Goal: Task Accomplishment & Management: Complete application form

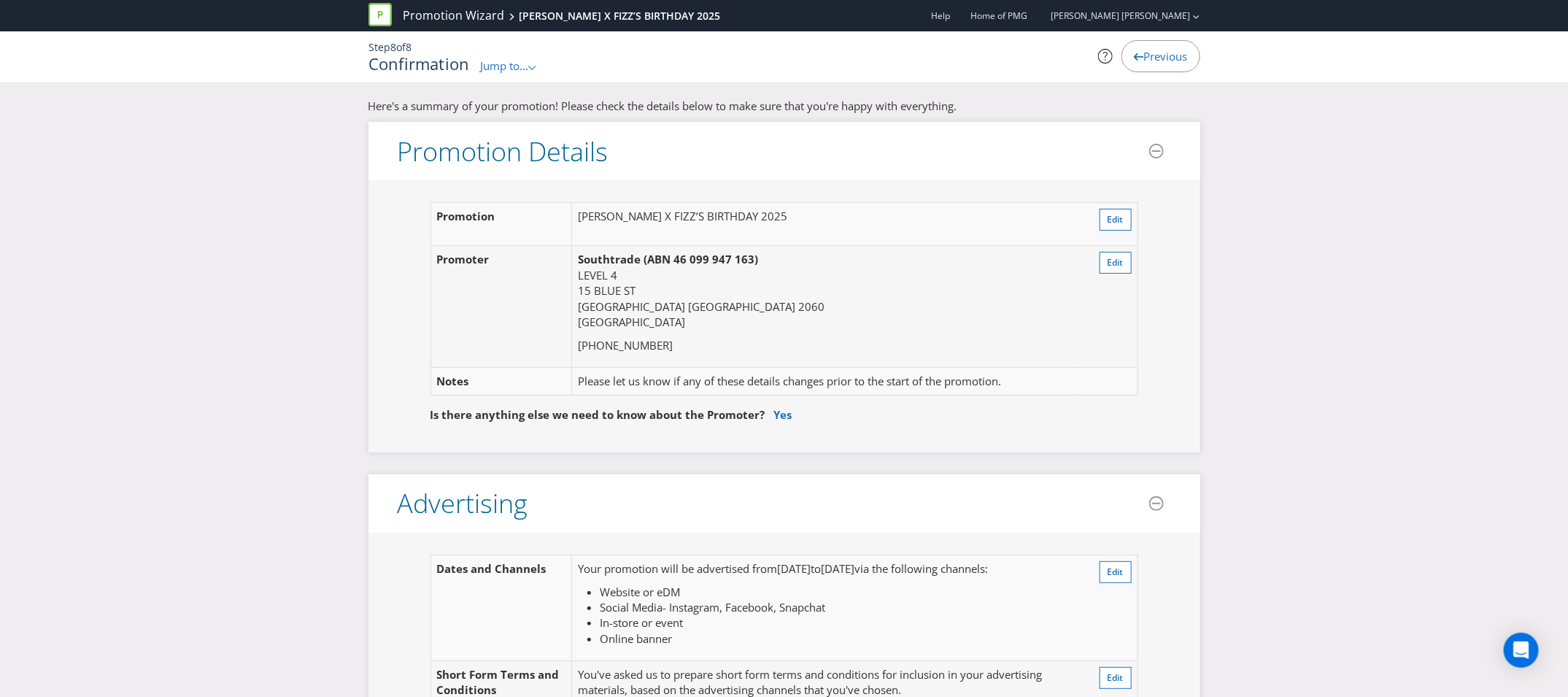
scroll to position [7, 0]
click at [1166, 58] on span "Previous" at bounding box center [1166, 56] width 44 height 15
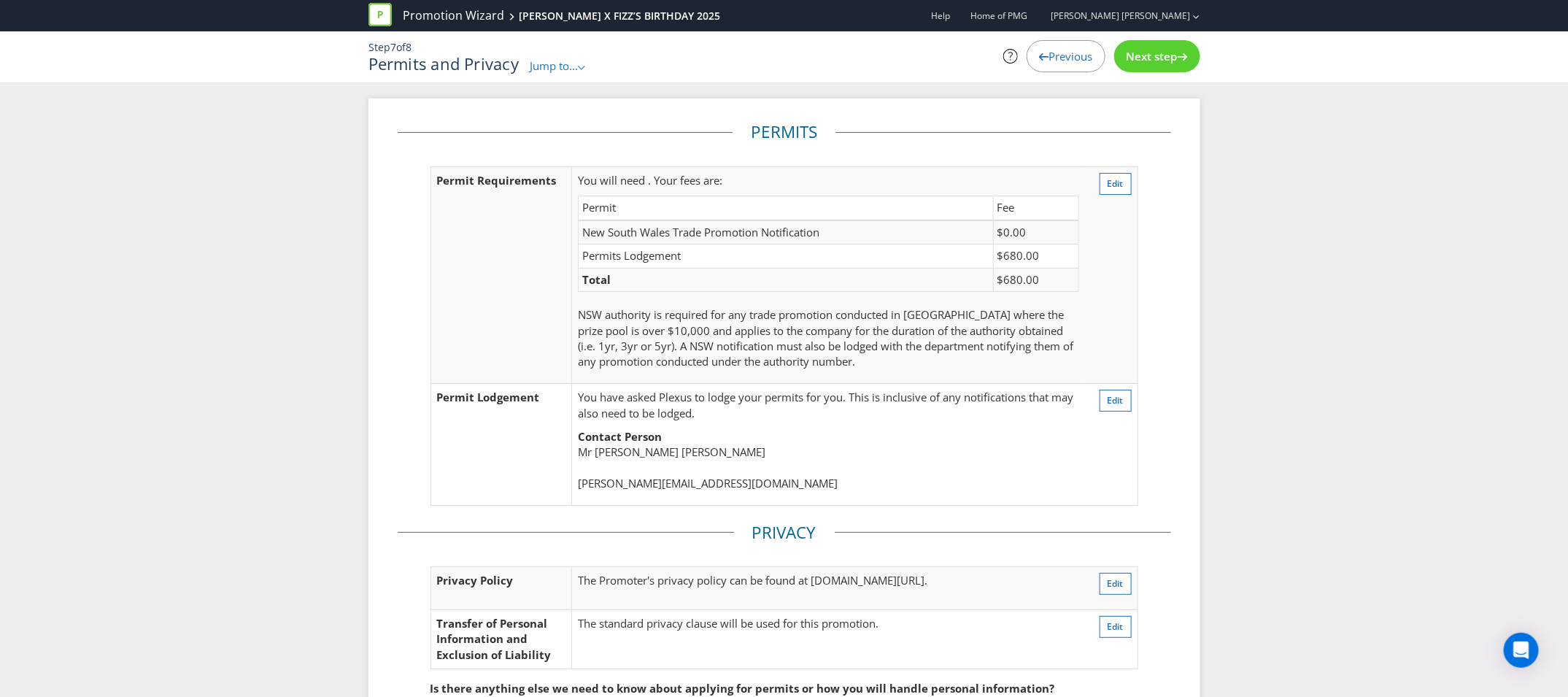
click at [1065, 59] on span "Previous" at bounding box center [1071, 56] width 44 height 15
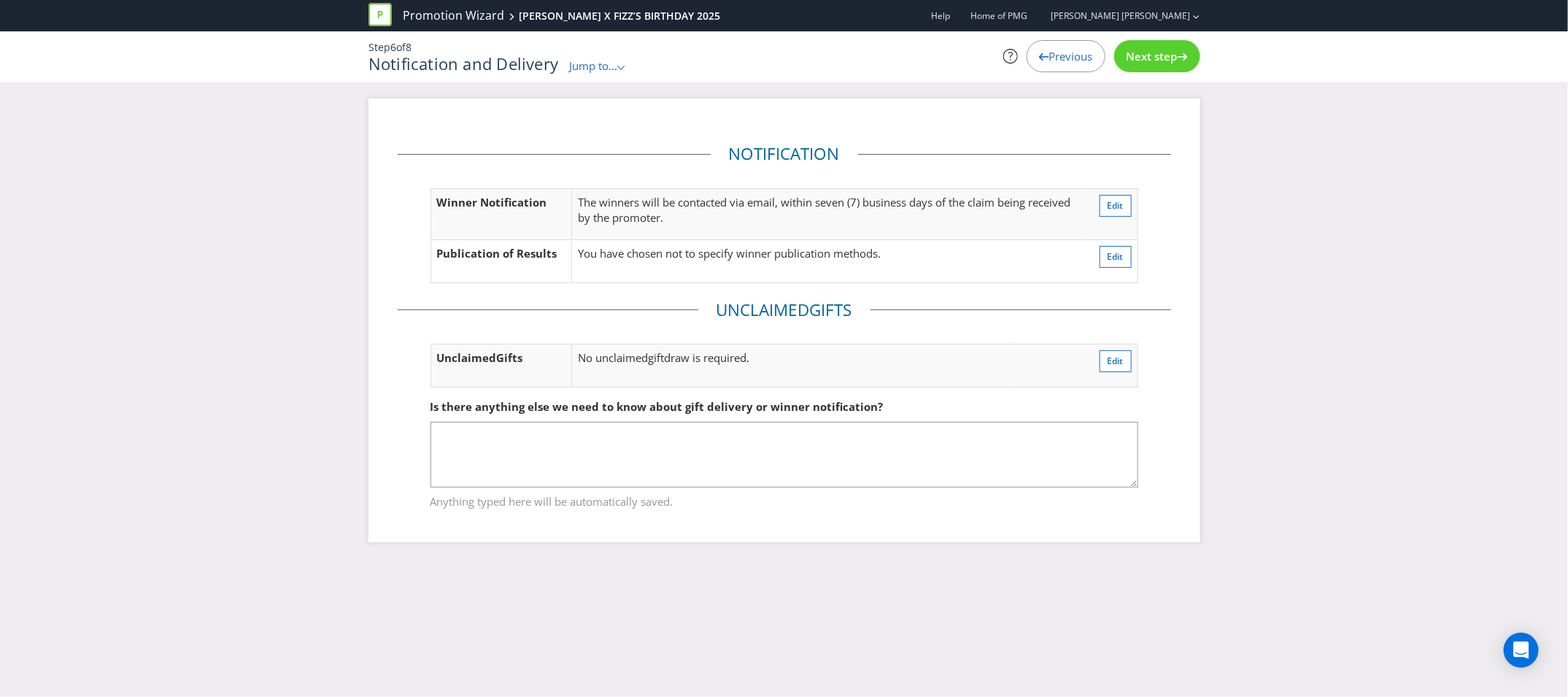
click at [1065, 59] on span "Previous" at bounding box center [1071, 56] width 44 height 15
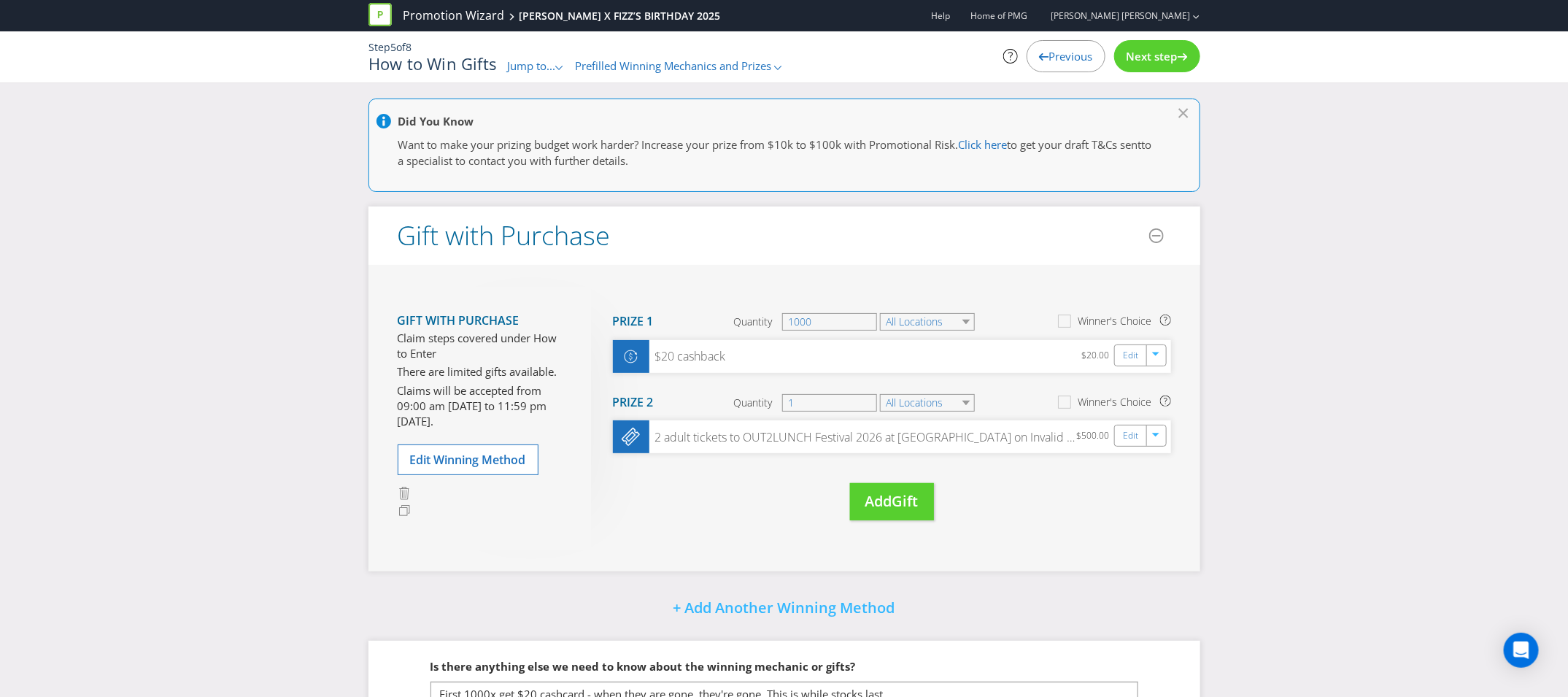
click at [1065, 59] on span "Previous" at bounding box center [1071, 56] width 44 height 15
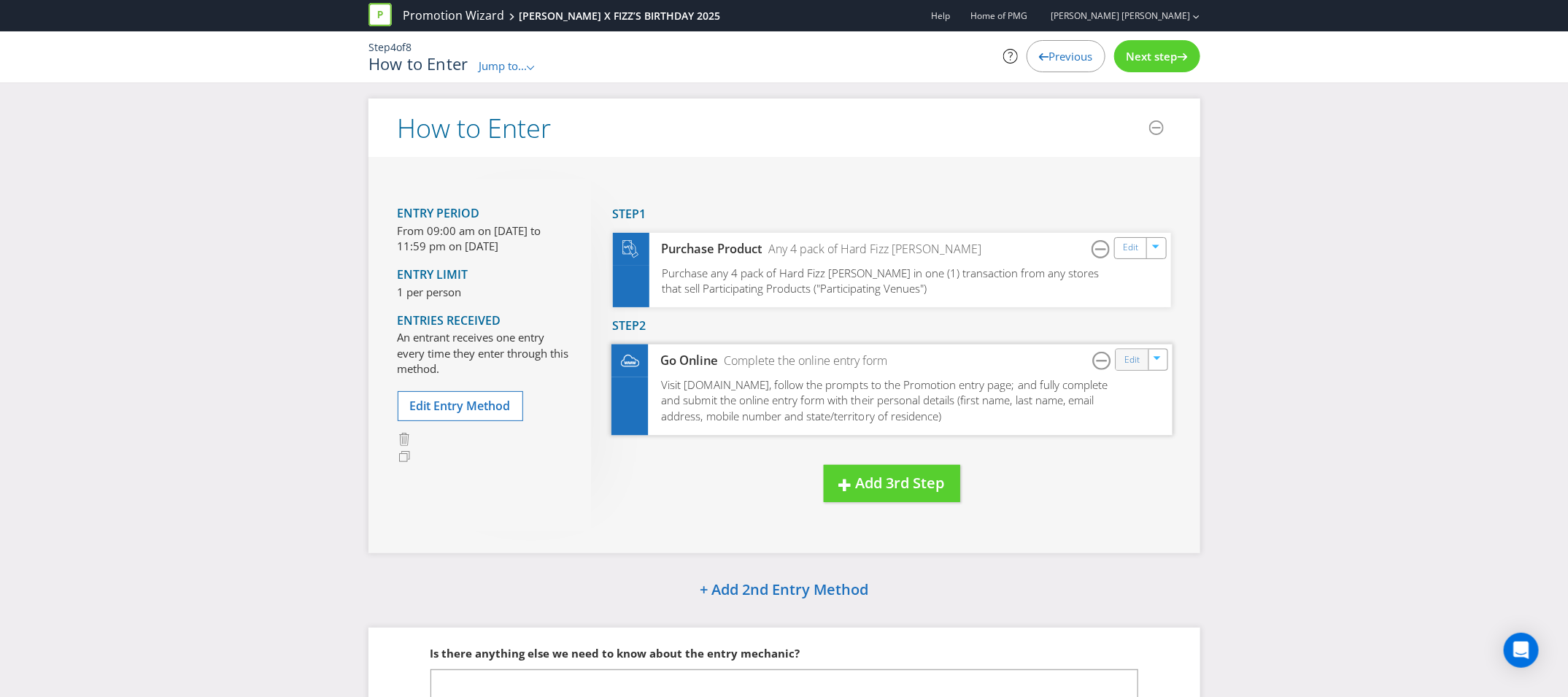
click at [1120, 362] on div "Edit" at bounding box center [1132, 360] width 33 height 21
click at [1124, 361] on link "Edit" at bounding box center [1131, 359] width 15 height 17
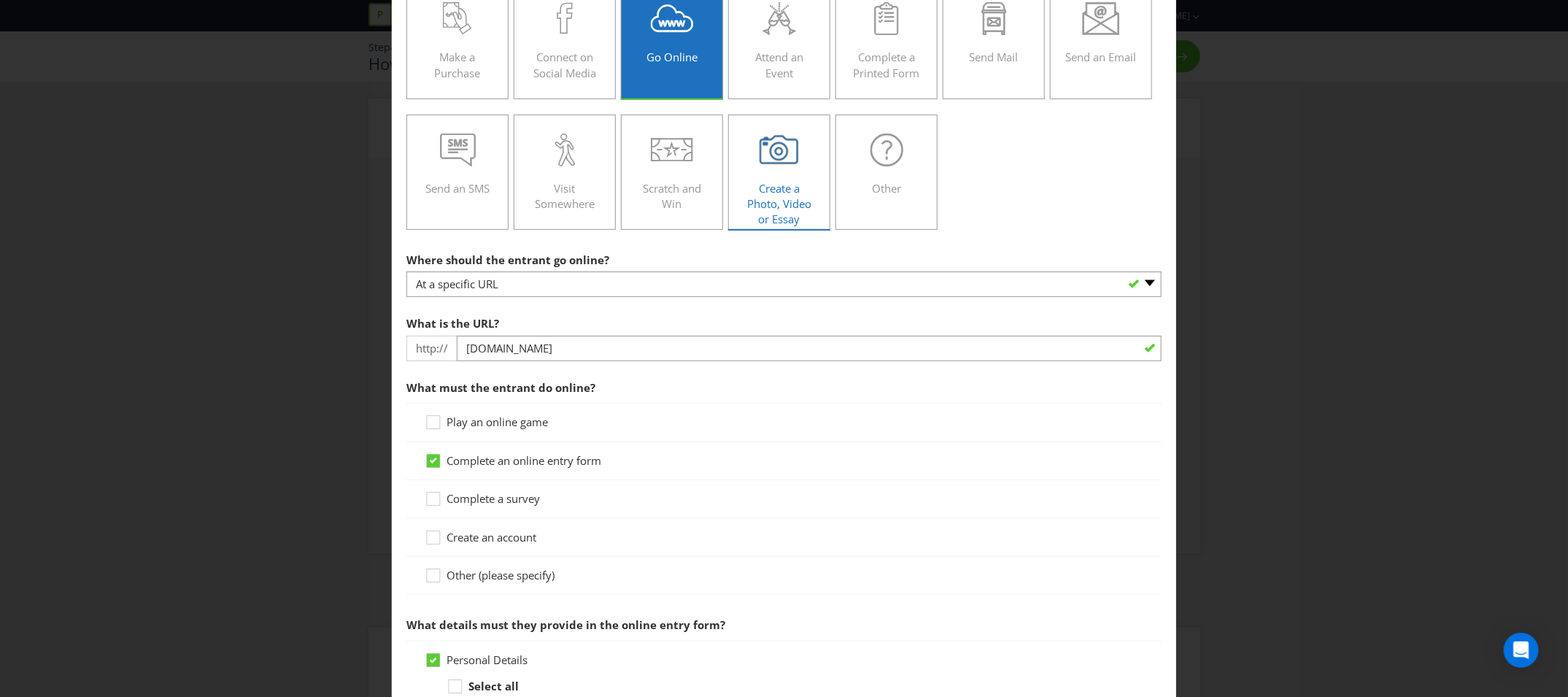
scroll to position [226, 0]
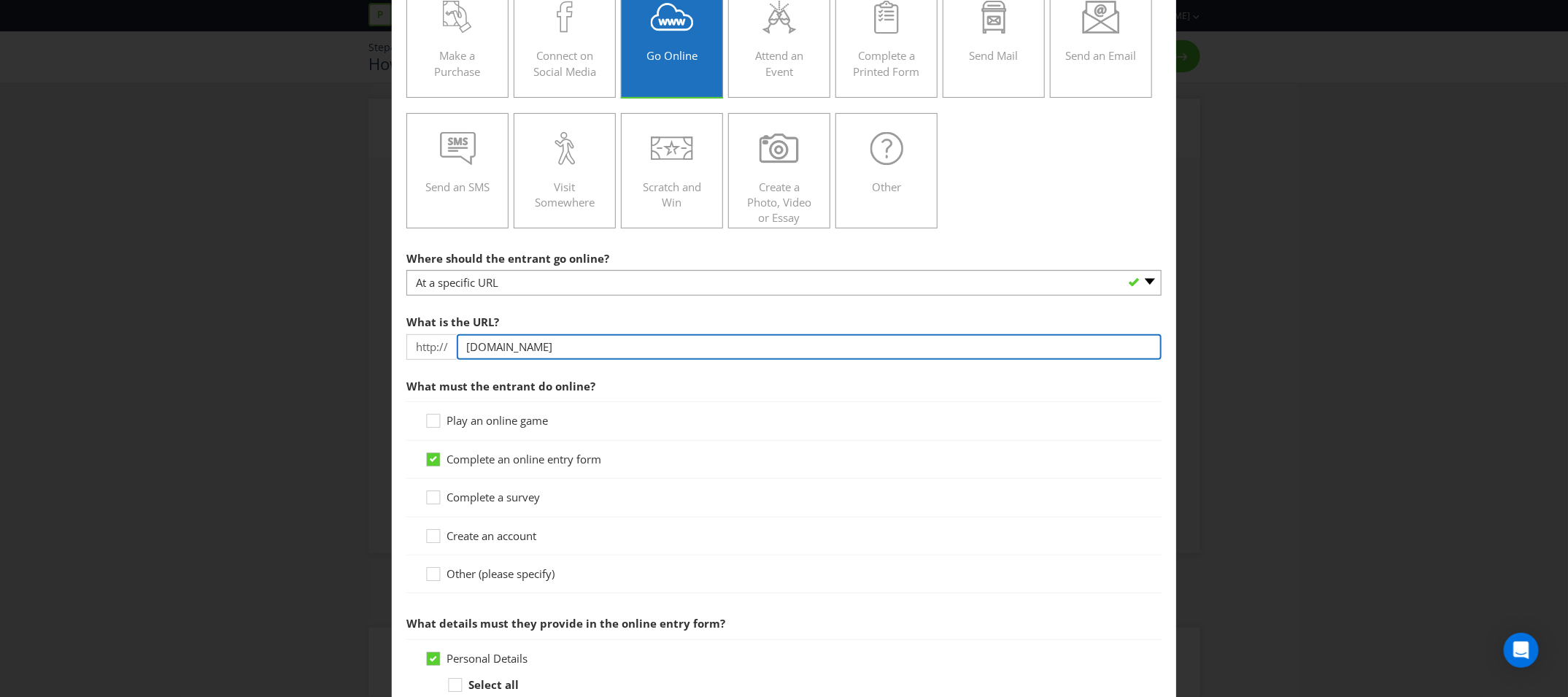
drag, startPoint x: 618, startPoint y: 346, endPoint x: 404, endPoint y: 346, distance: 214.0
click at [404, 346] on main "Did You Know IMI research shows that ease of participation is one of the most i…" at bounding box center [784, 515] width 785 height 1356
paste input "[DOMAIN_NAME][URL]"
type input "[DOMAIN_NAME][URL]"
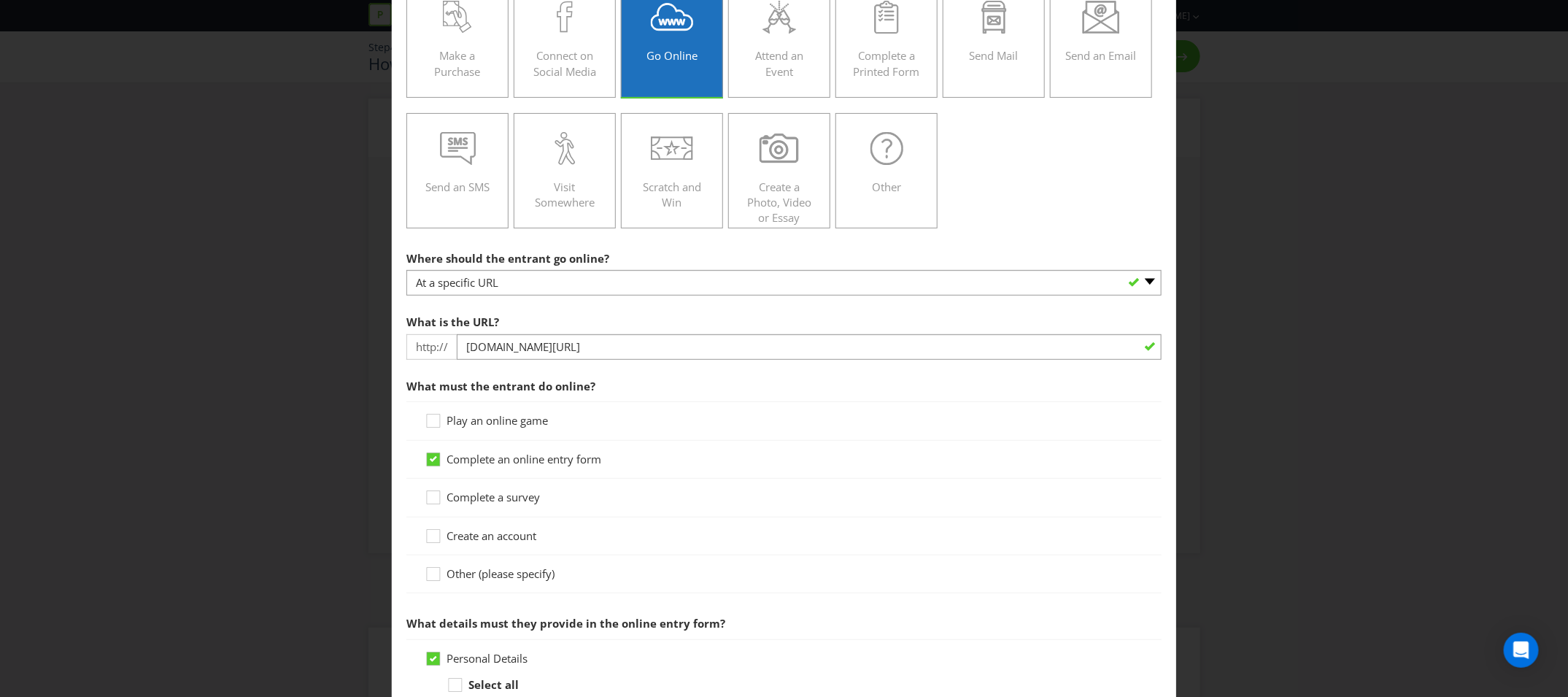
click at [634, 379] on span "What must the entrant do online?" at bounding box center [784, 386] width 755 height 30
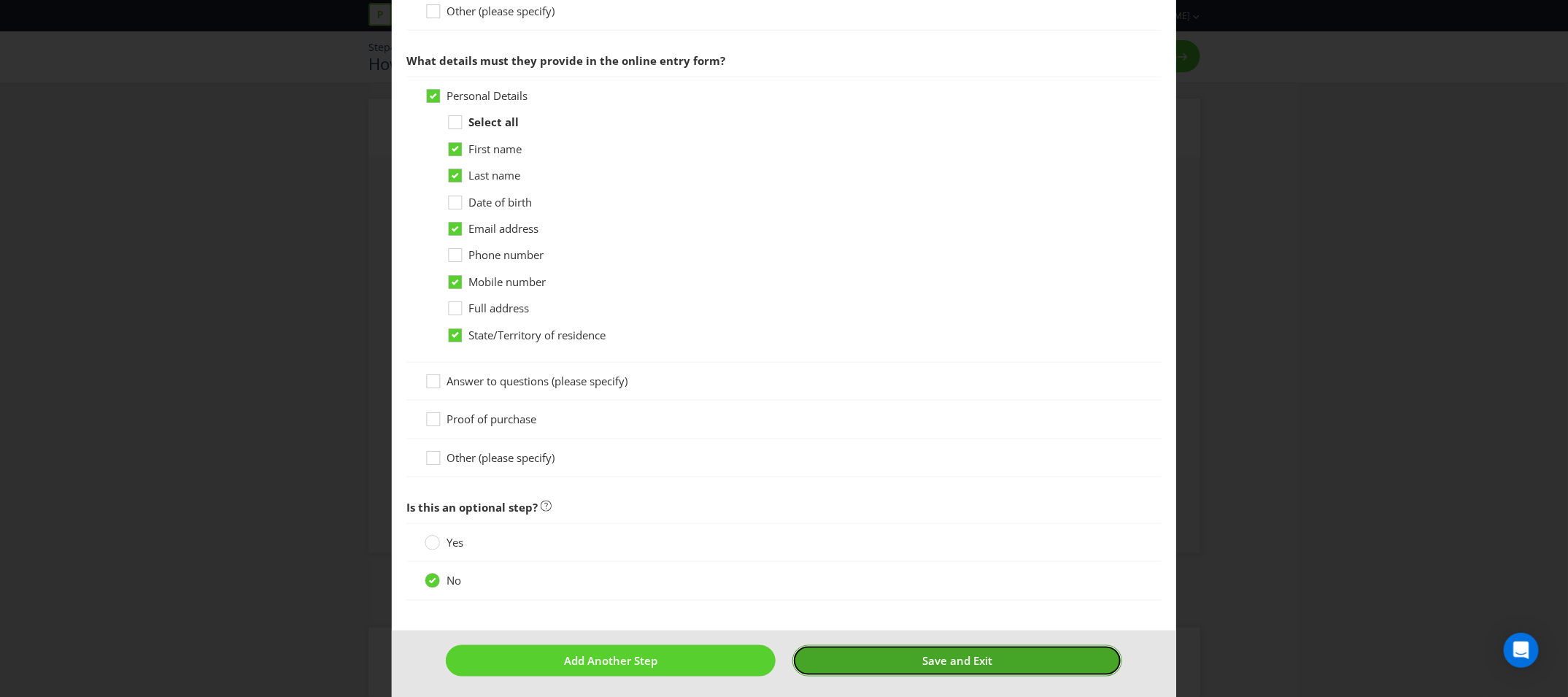
click at [957, 654] on span "Save and Exit" at bounding box center [958, 660] width 70 height 15
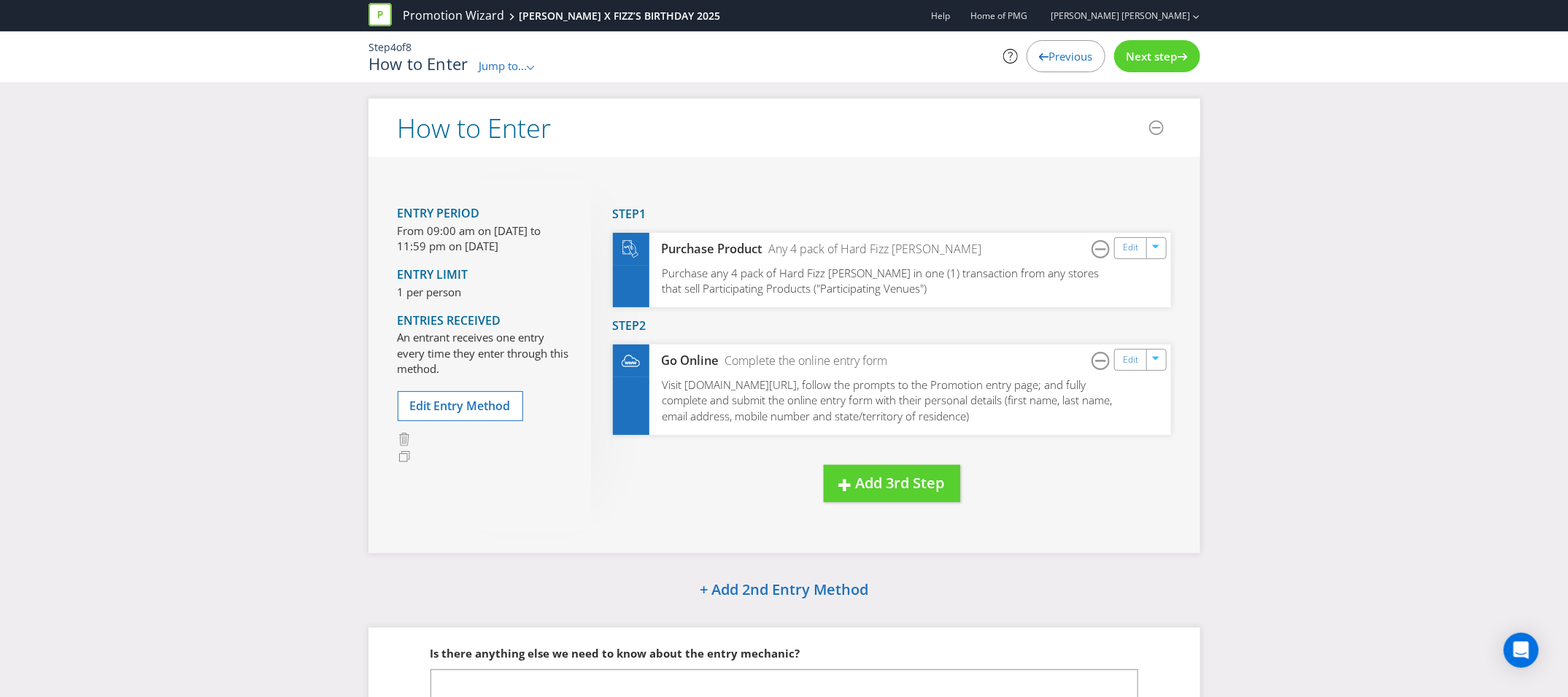
scroll to position [130, 0]
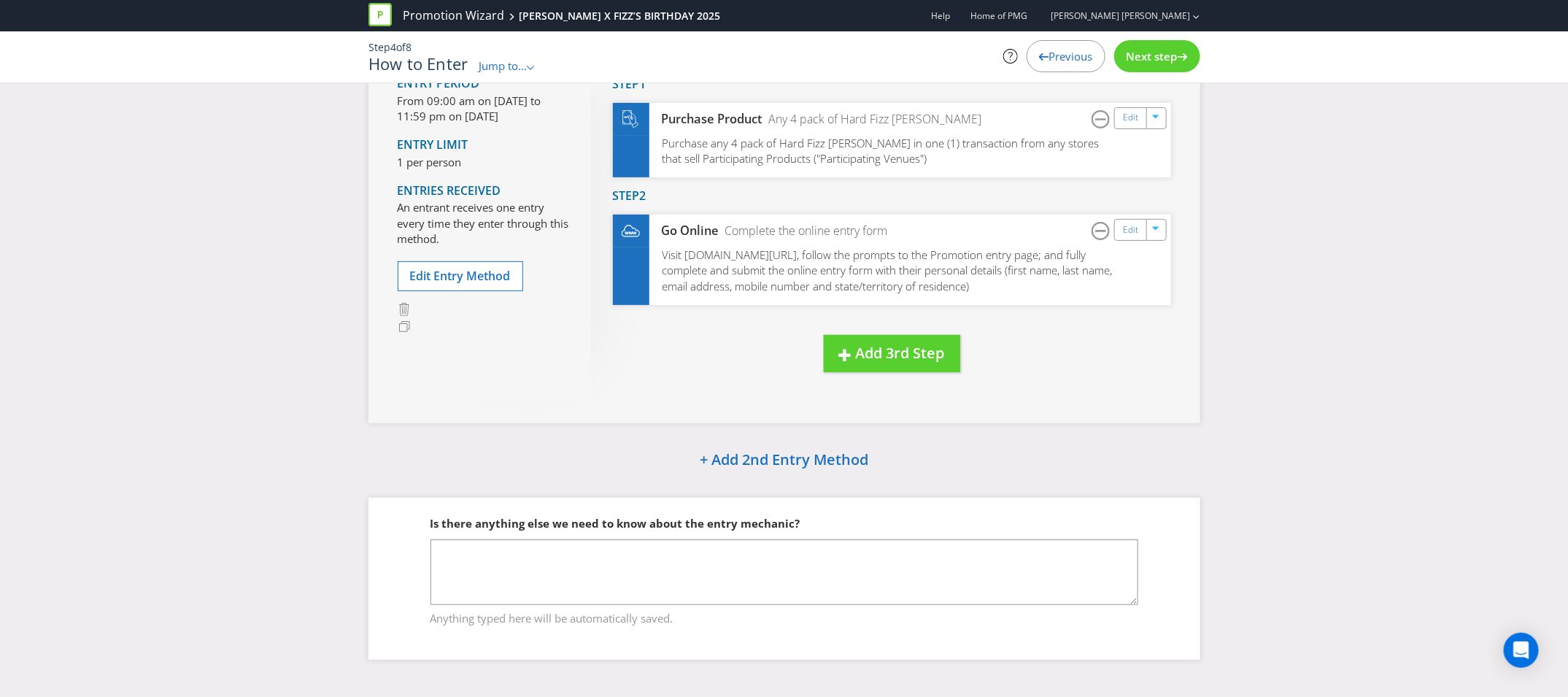
click at [1181, 54] on icon at bounding box center [1183, 57] width 10 height 7
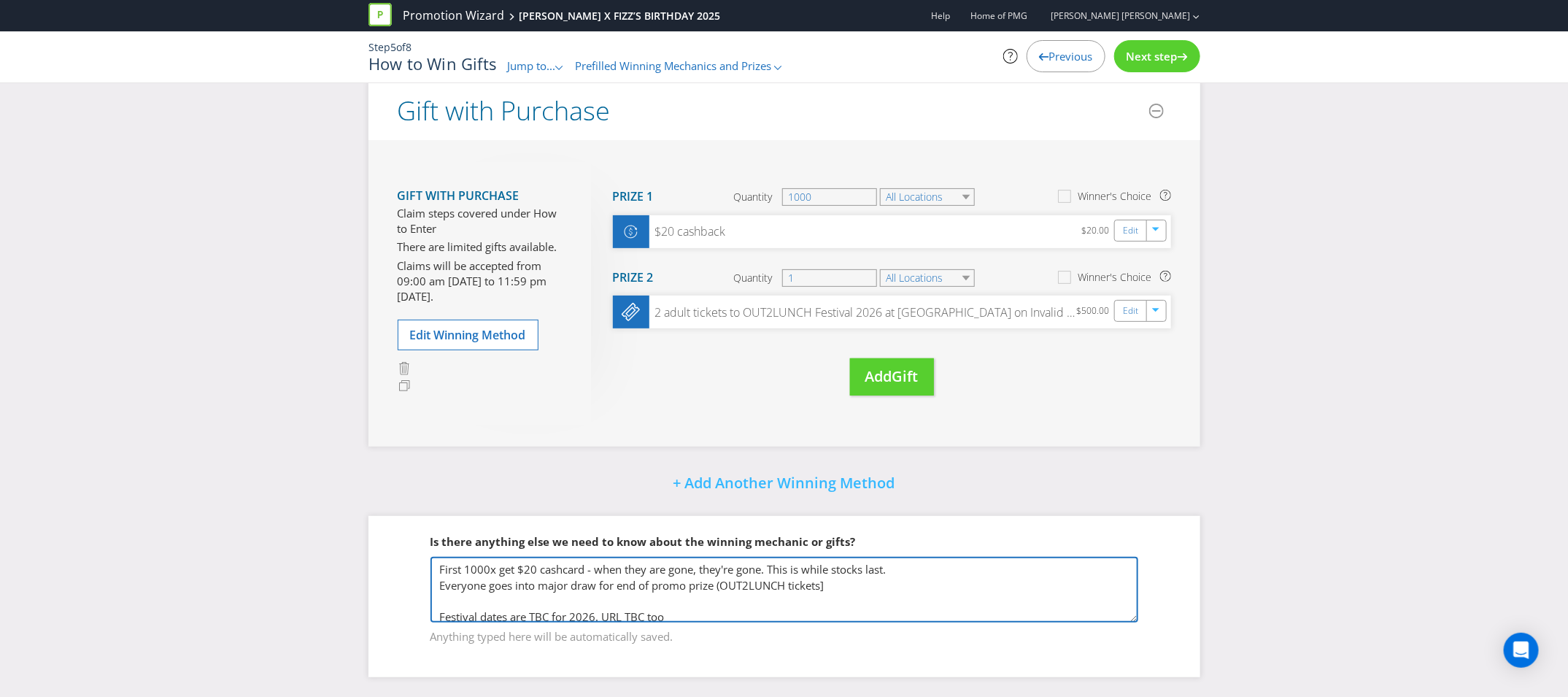
drag, startPoint x: 700, startPoint y: 607, endPoint x: 610, endPoint y: 607, distance: 90.0
click at [610, 607] on textarea "First 1000x get $20 cashcard - when they are gone, they're gone. This is while …" at bounding box center [785, 590] width 708 height 66
drag, startPoint x: 603, startPoint y: 613, endPoint x: 680, endPoint y: 612, distance: 77.0
click at [680, 612] on textarea "First 1000x get $20 cashcard - when they are gone, they're gone. This is while …" at bounding box center [785, 590] width 708 height 66
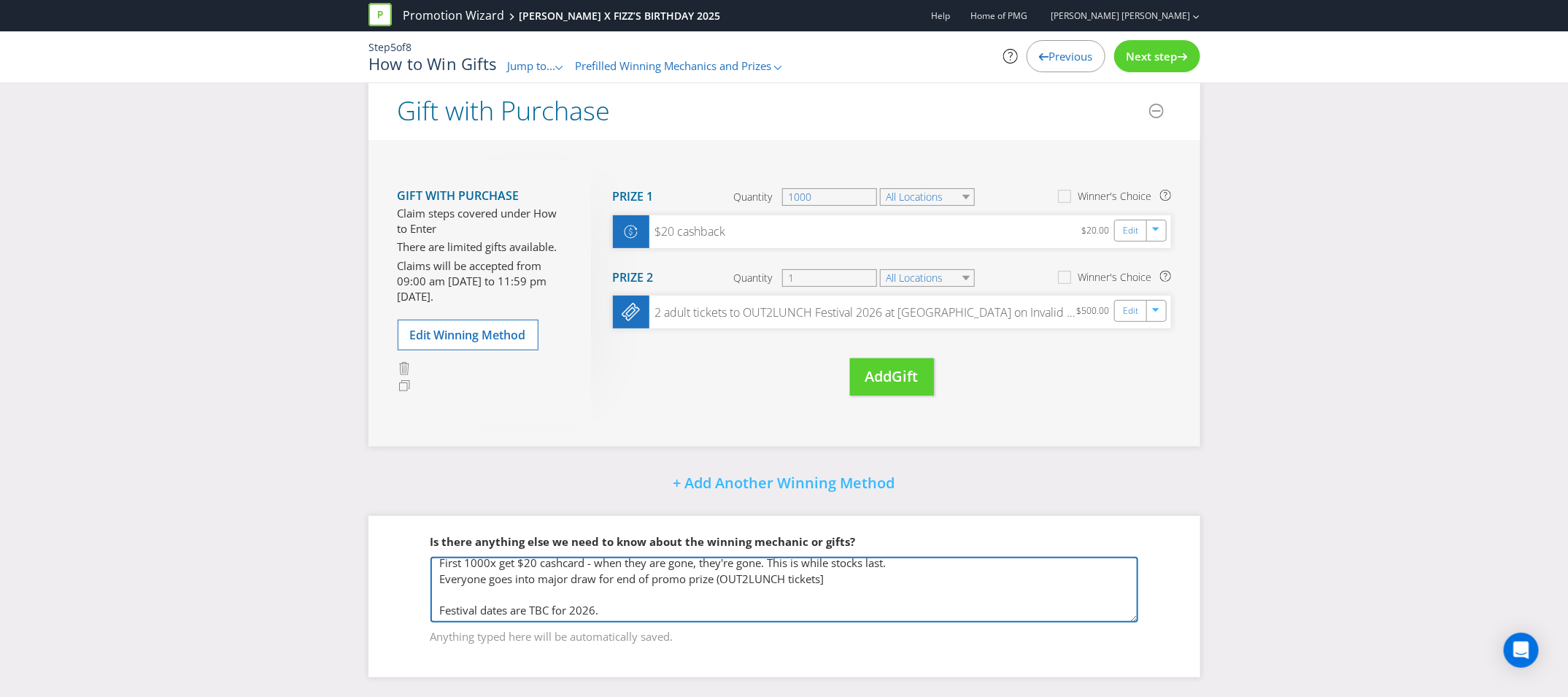
paste textarea "Unfortunately we do not have the dates locked in yet and may not by the time of…"
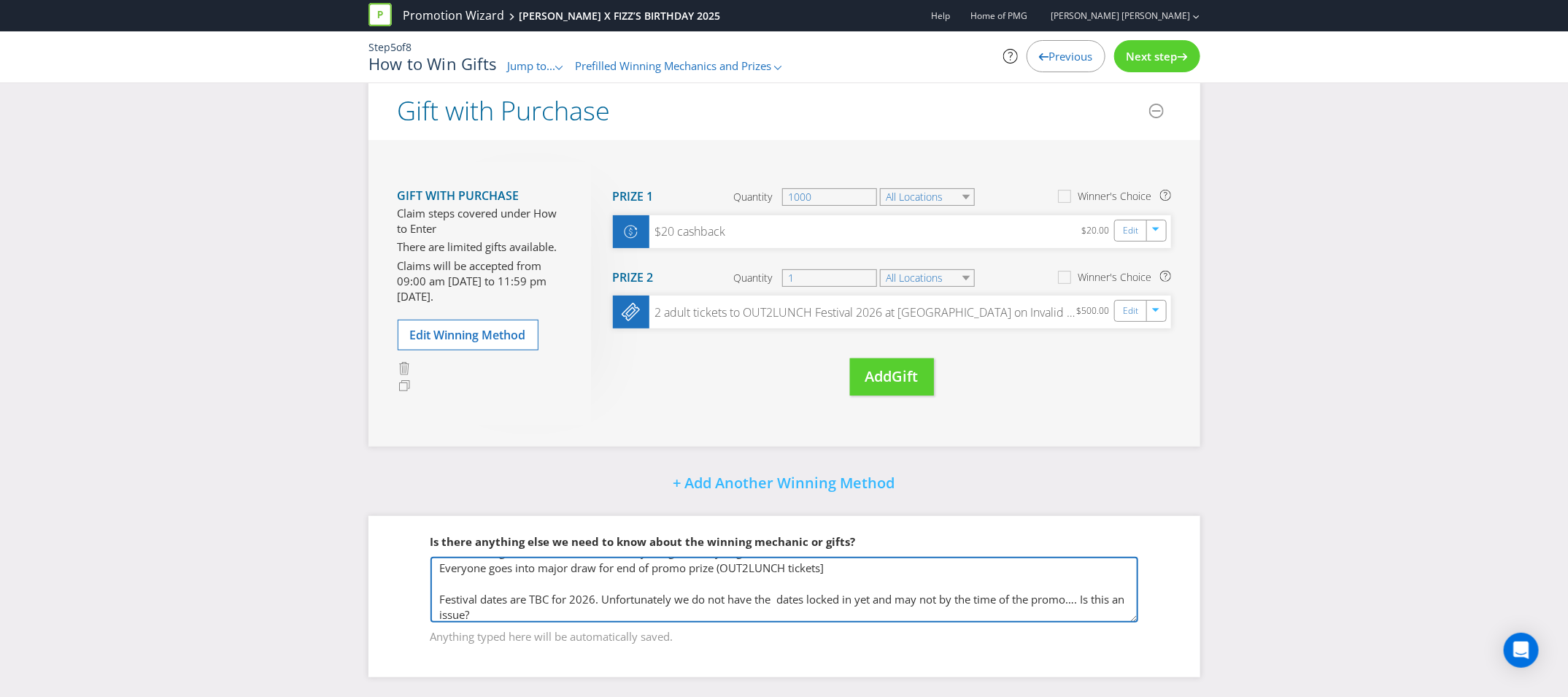
type textarea "First 1000x get $20 cashcard - when they are gone, they're gone. This is while …"
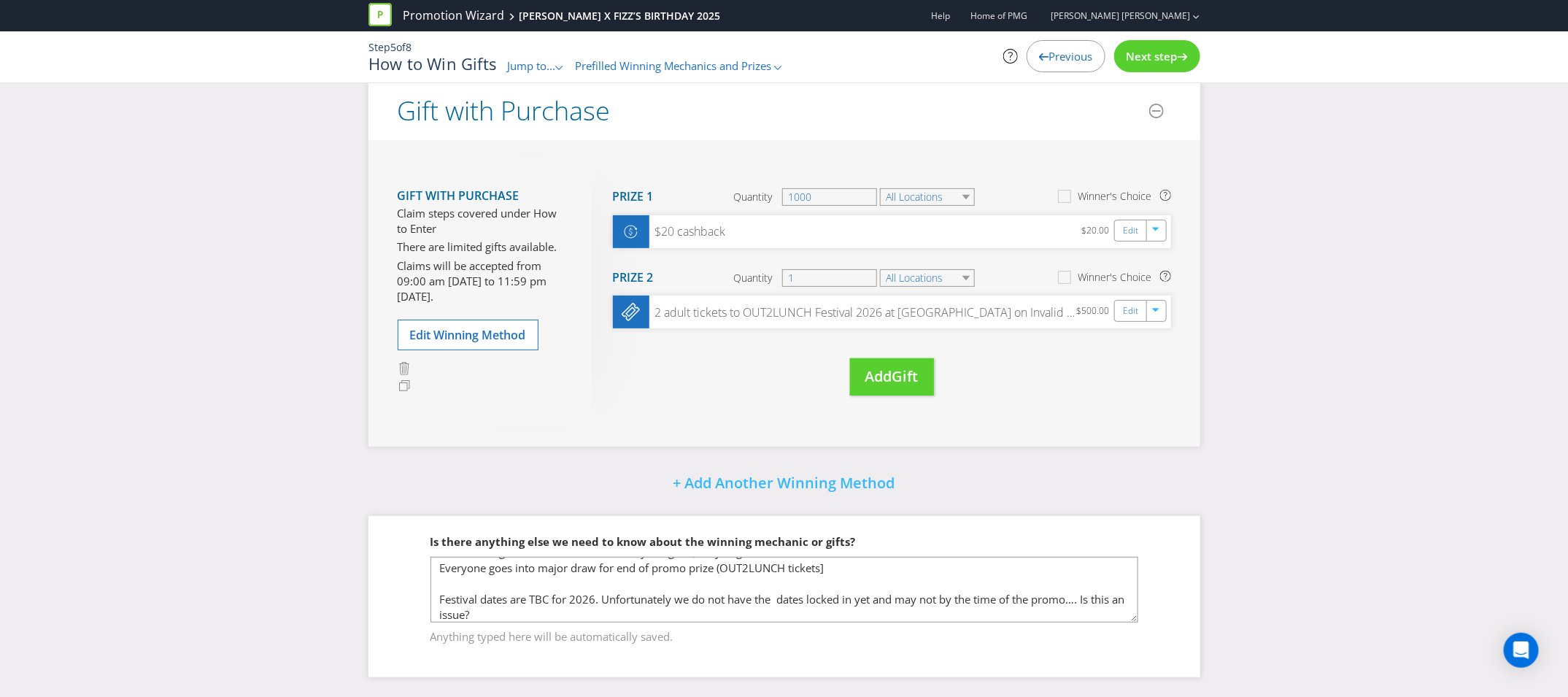
click at [1341, 249] on div "Did You Know Want to make your prizing budget work harder? Increase your prize …" at bounding box center [784, 336] width 1568 height 726
click at [1136, 60] on span "Next step" at bounding box center [1153, 56] width 51 height 15
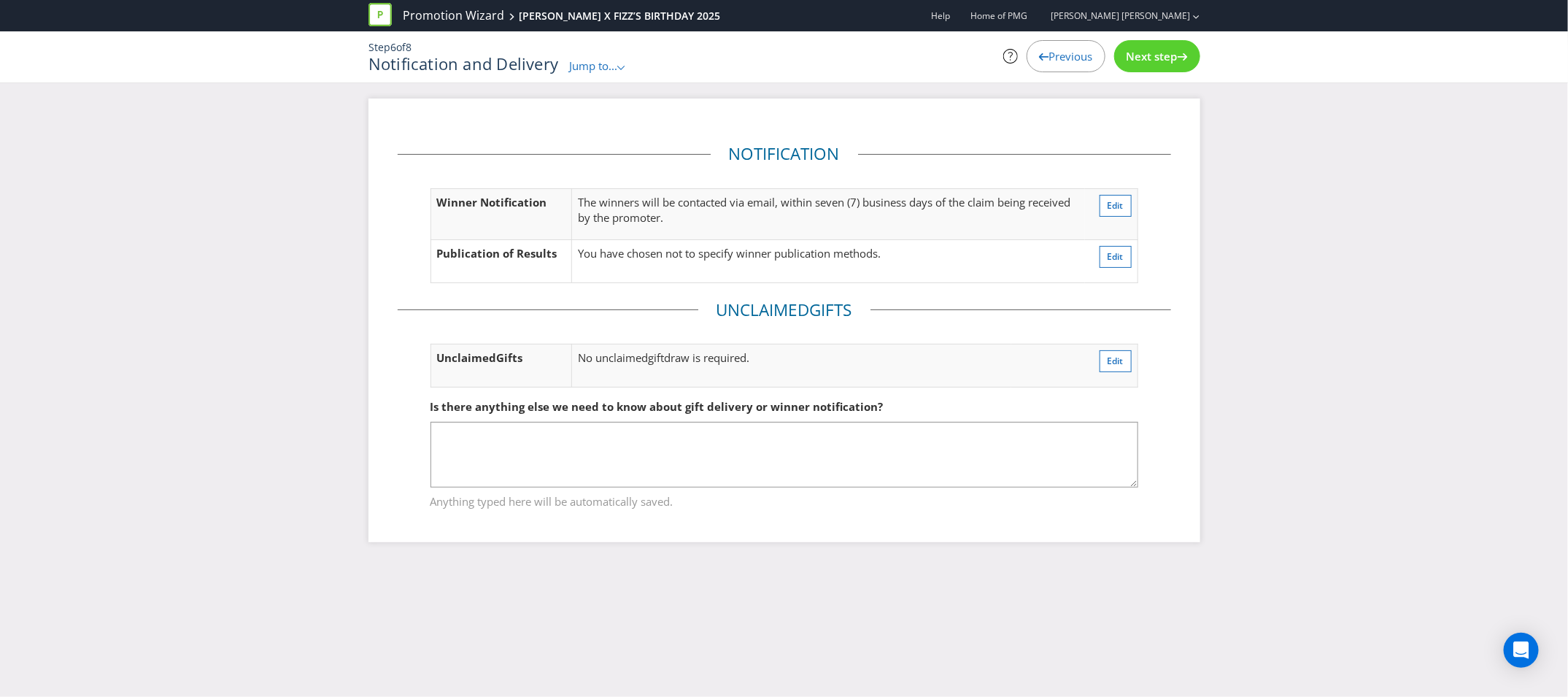
click at [1170, 47] on div "Next step" at bounding box center [1158, 56] width 86 height 32
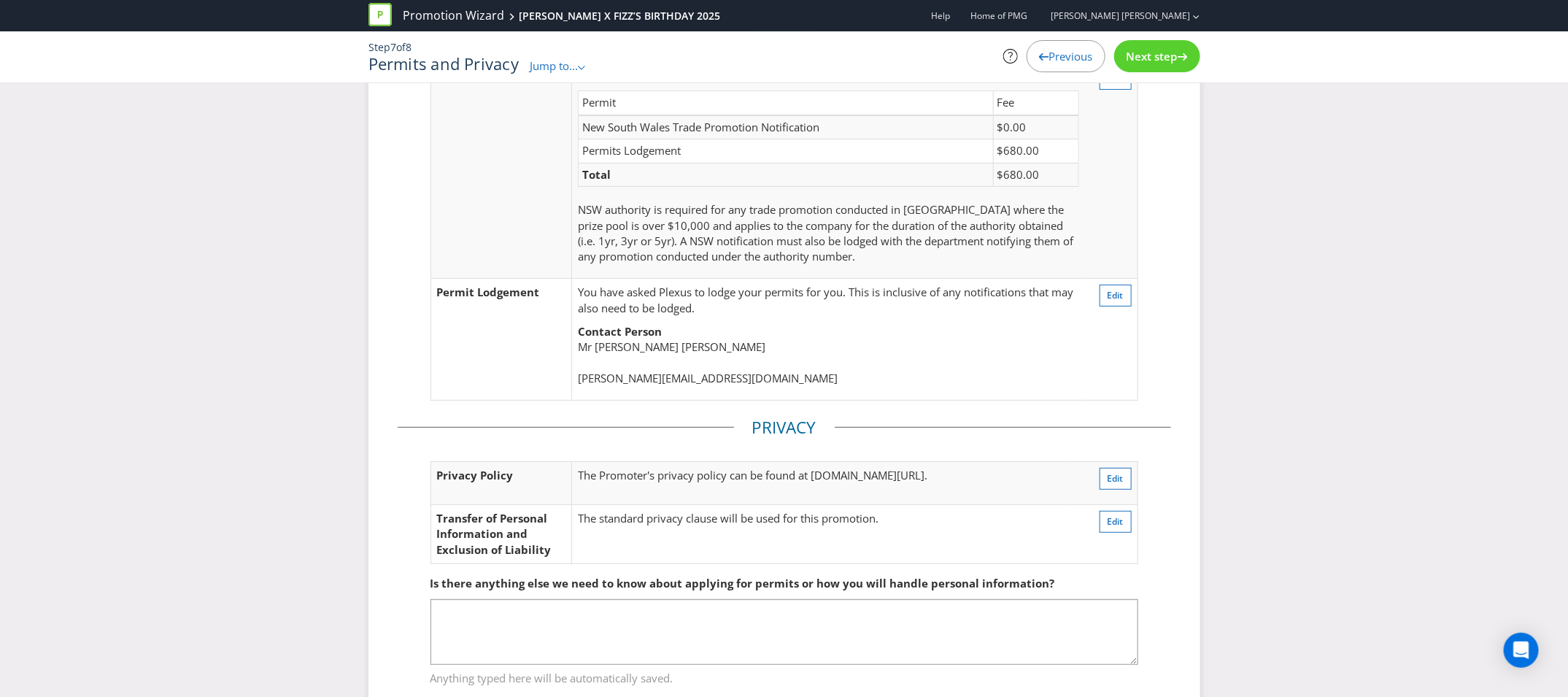
scroll to position [145, 0]
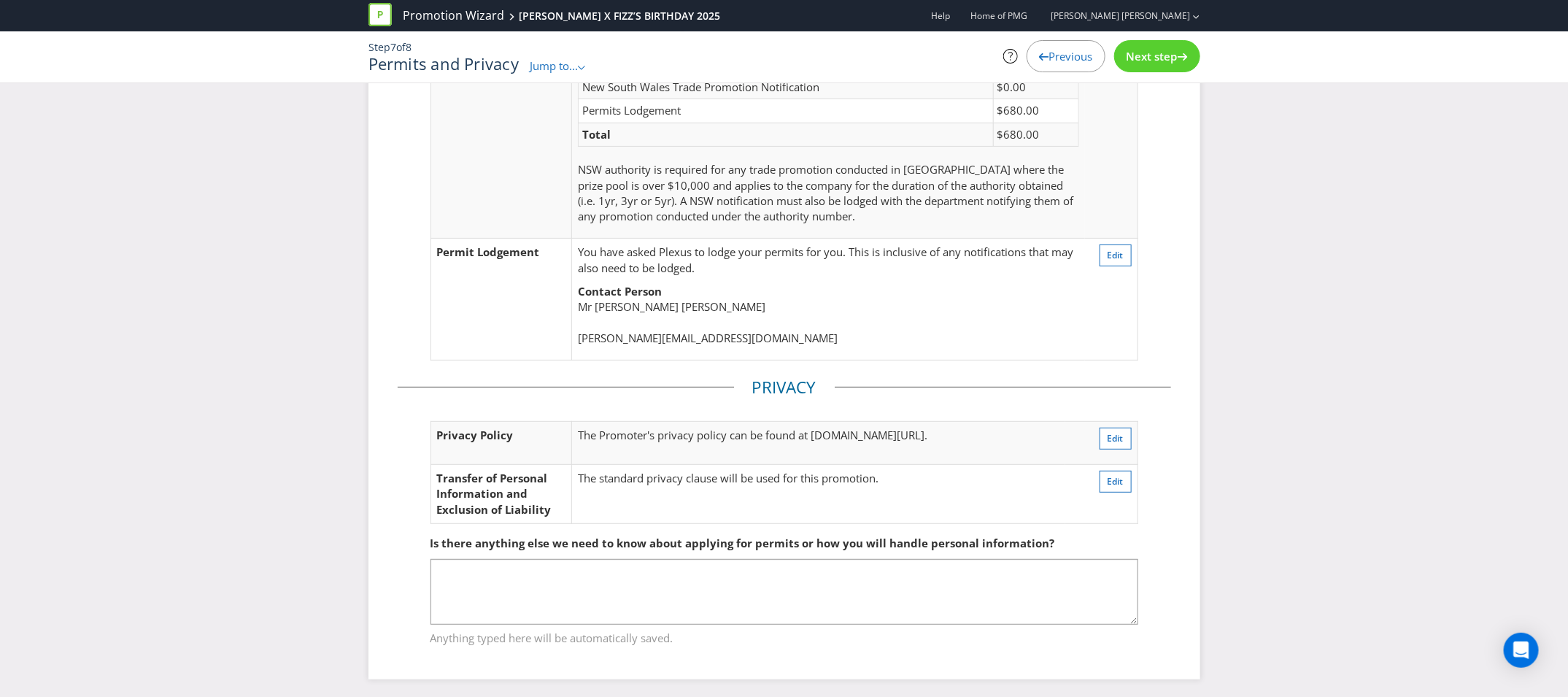
click at [1153, 64] on div "Next step" at bounding box center [1158, 56] width 86 height 32
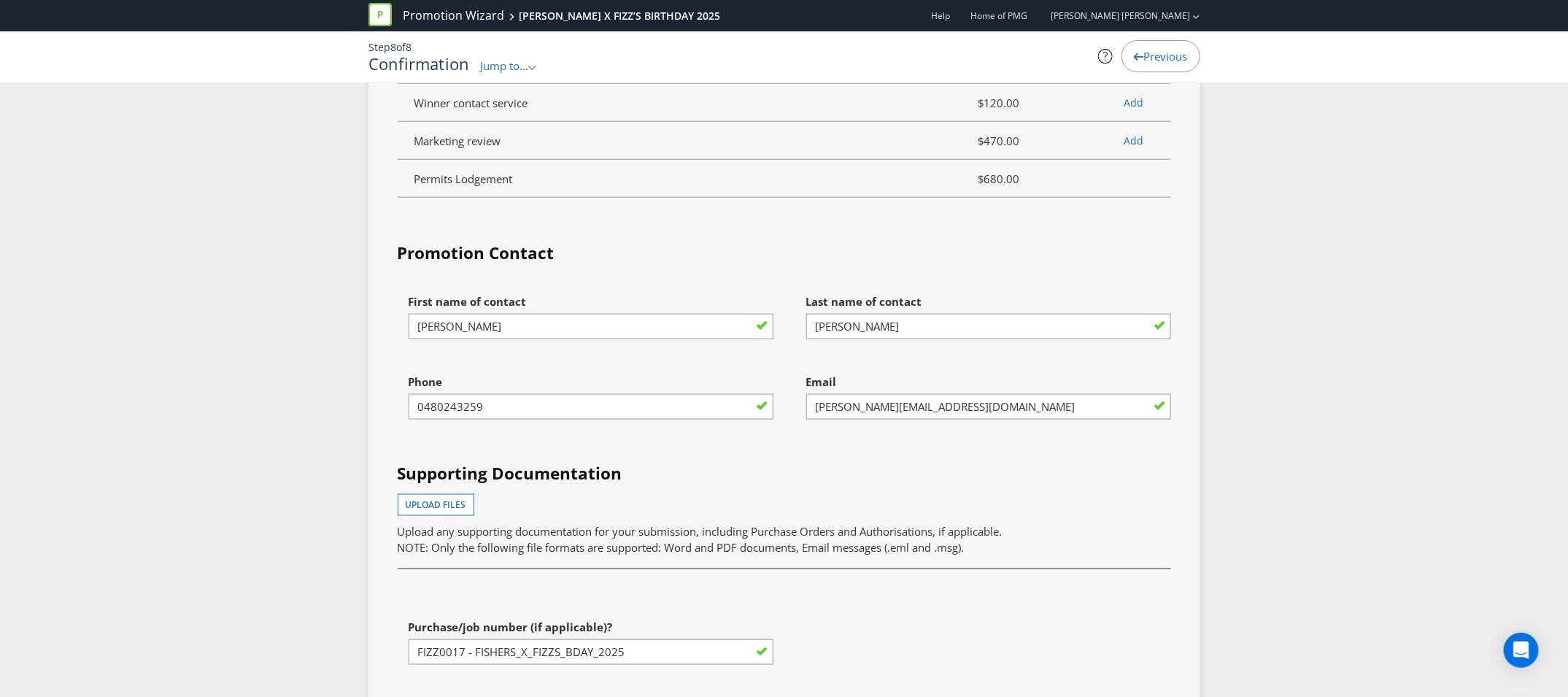
scroll to position [4155, 0]
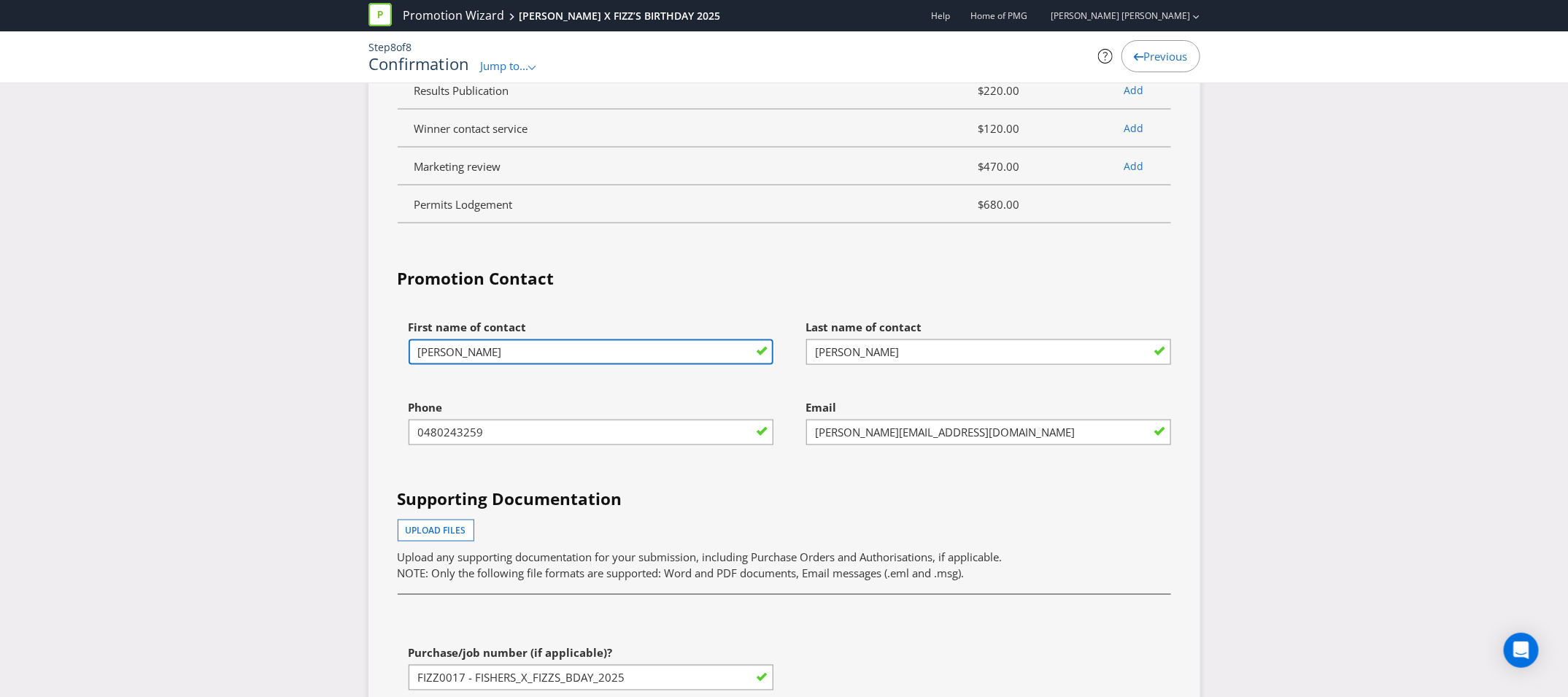
drag, startPoint x: 479, startPoint y: 342, endPoint x: 359, endPoint y: 333, distance: 120.3
type input "[PERSON_NAME]"
drag, startPoint x: 502, startPoint y: 407, endPoint x: 328, endPoint y: 407, distance: 174.0
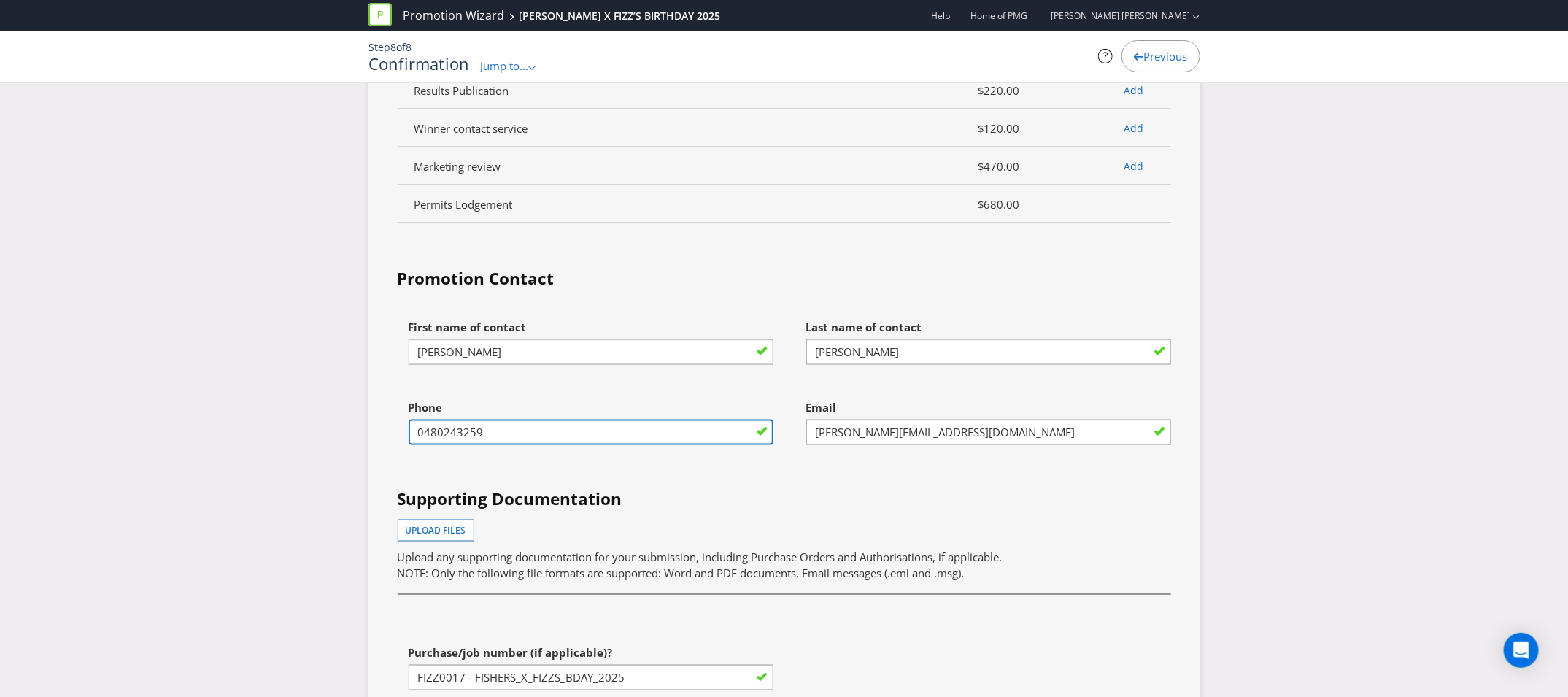
drag, startPoint x: 506, startPoint y: 418, endPoint x: 278, endPoint y: 413, distance: 228.1
type input "0456741483"
drag, startPoint x: 846, startPoint y: 417, endPoint x: 771, endPoint y: 417, distance: 75.0
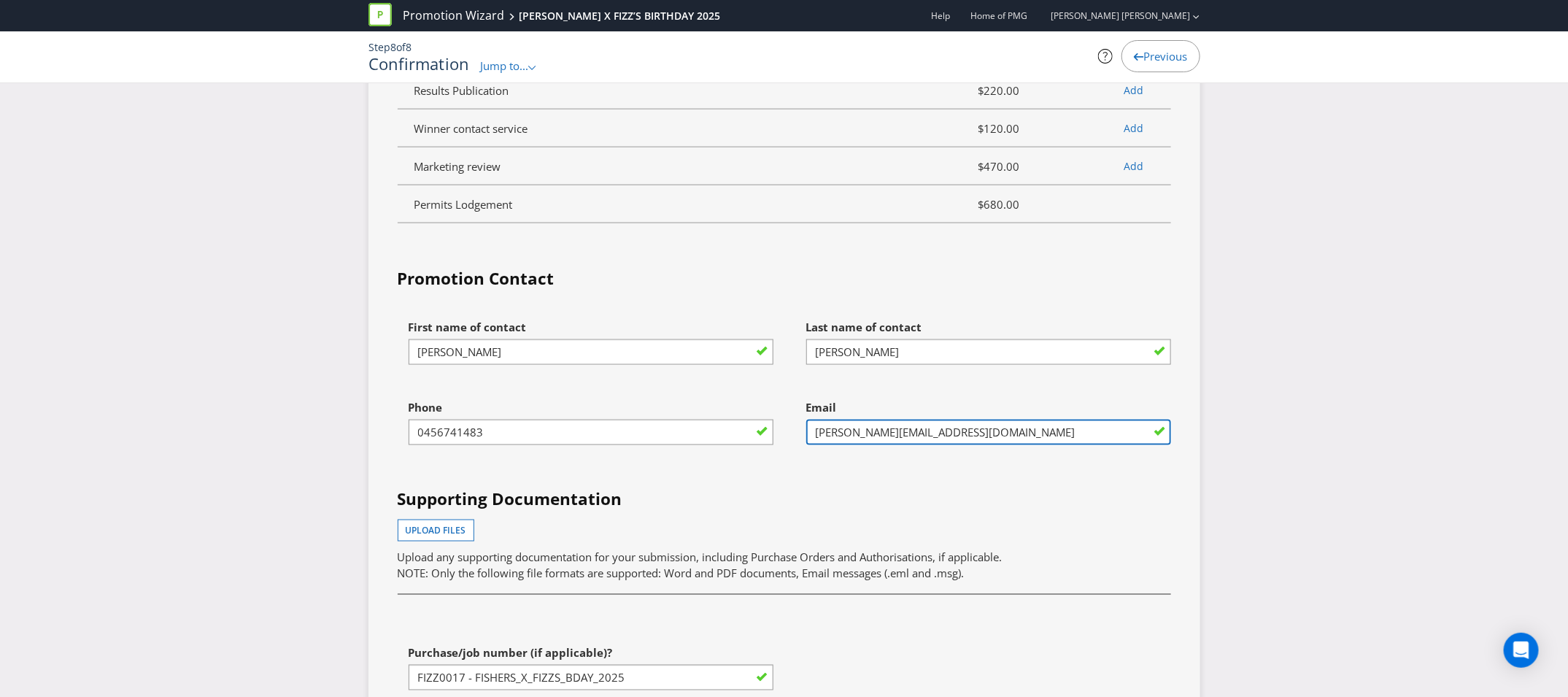
click at [771, 417] on div "First name of contact [PERSON_NAME] Last name of contact [PERSON_NAME] Phone [P…" at bounding box center [785, 515] width 796 height 406
type input "[PERSON_NAME][EMAIL_ADDRESS][DOMAIN_NAME]"
click at [938, 455] on div "Email [PERSON_NAME][EMAIL_ADDRESS][DOMAIN_NAME]" at bounding box center [983, 433] width 398 height 81
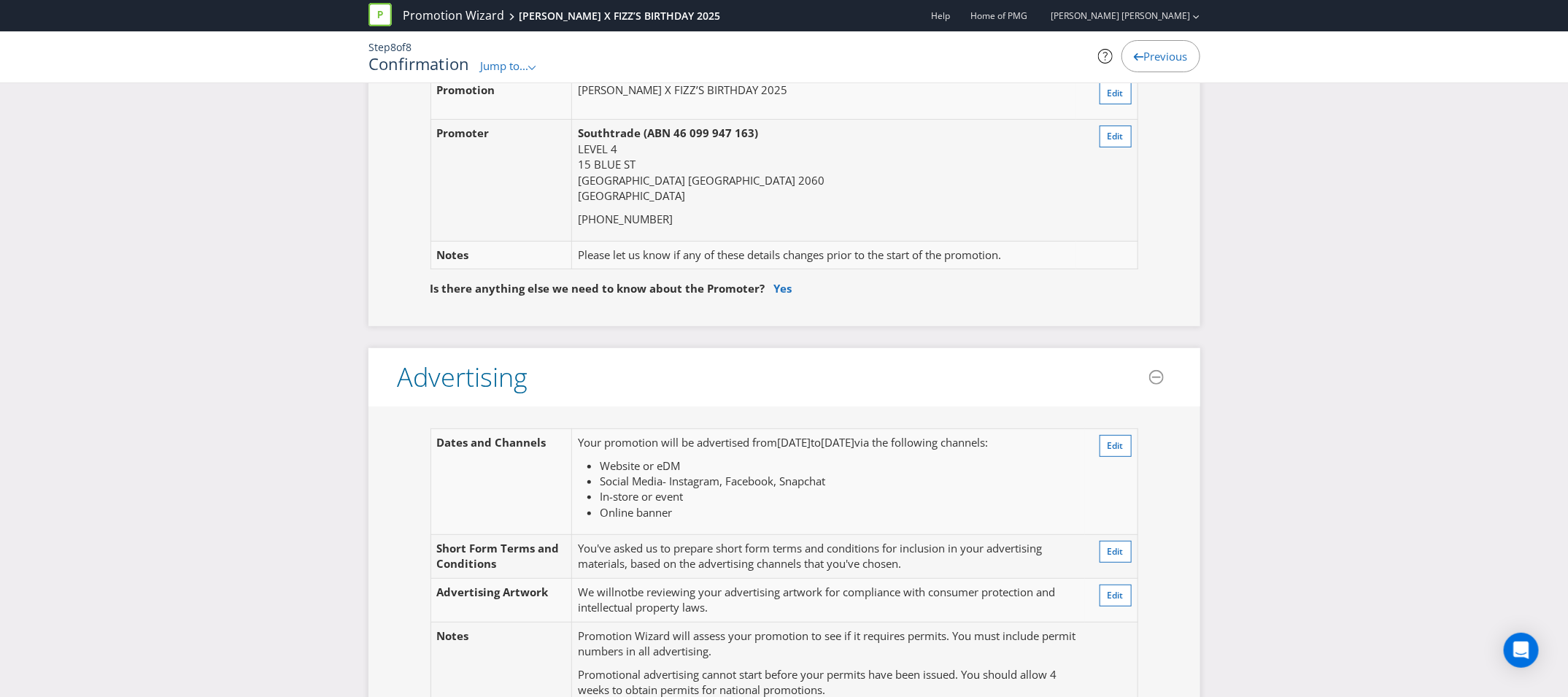
scroll to position [0, 0]
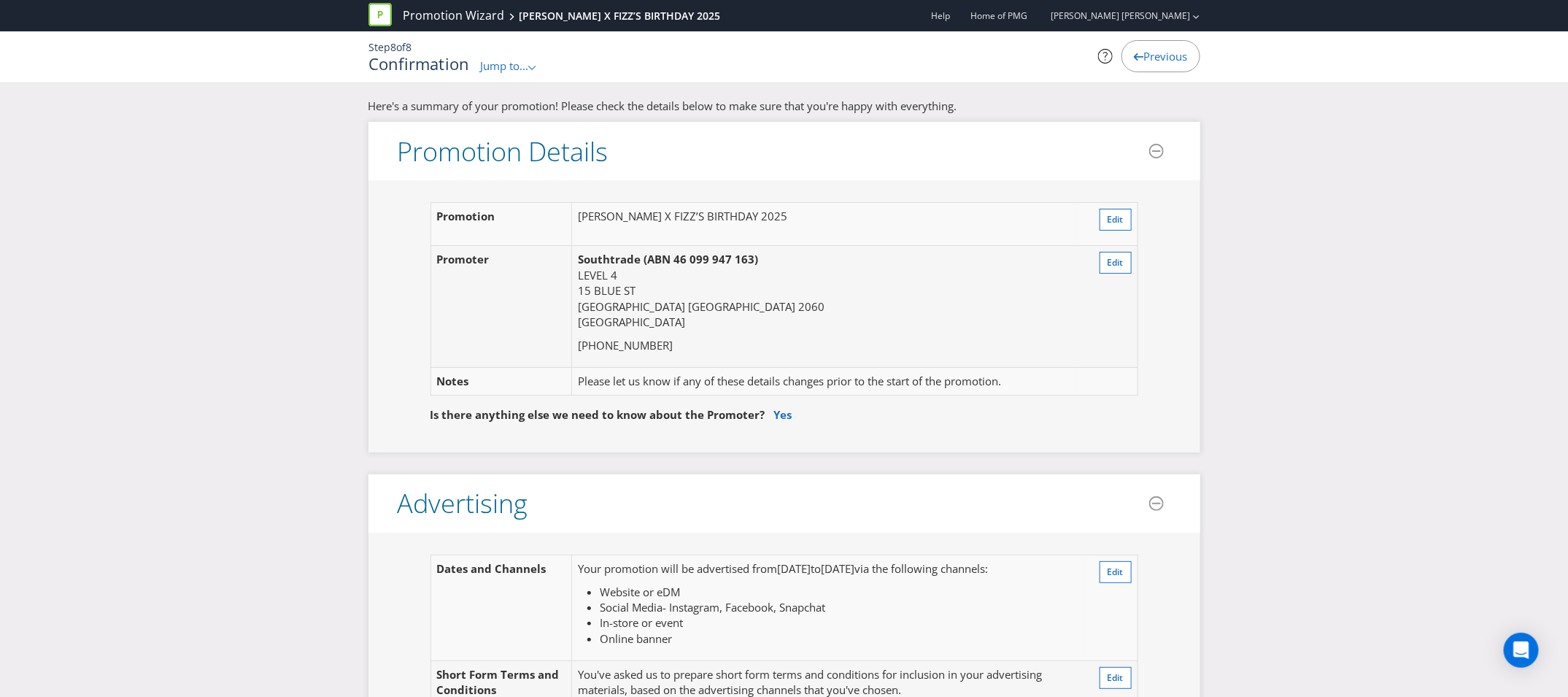
click at [1164, 59] on span "Previous" at bounding box center [1166, 56] width 44 height 15
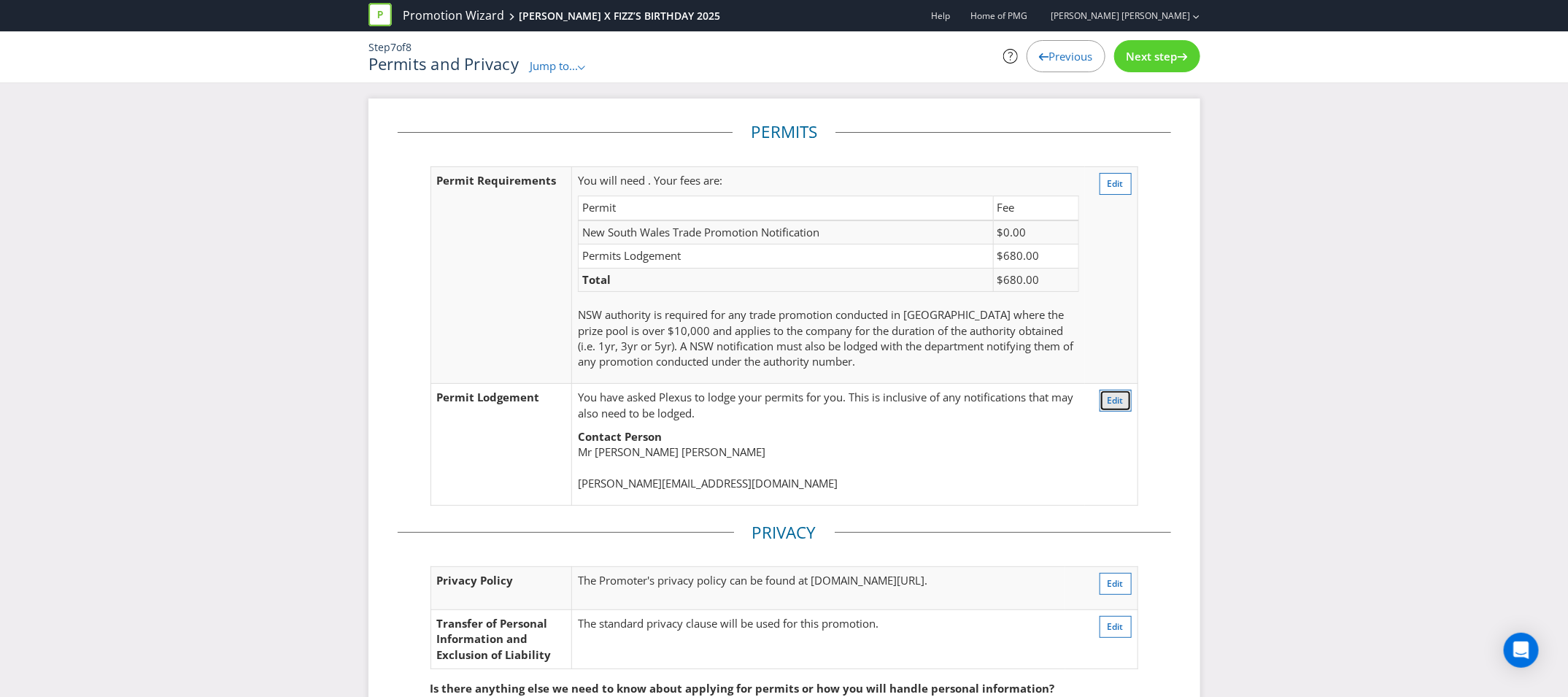
click at [1120, 400] on span "Edit" at bounding box center [1116, 400] width 16 height 12
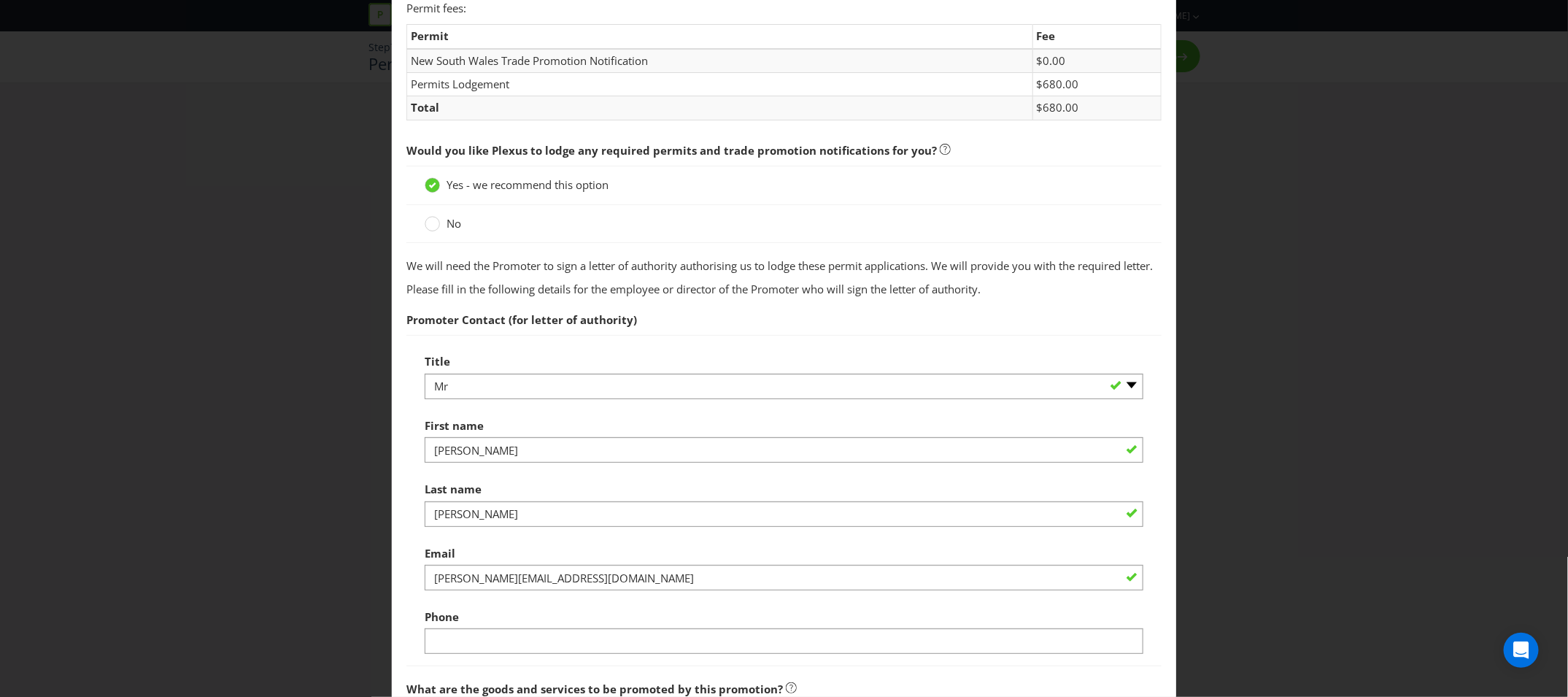
scroll to position [368, 0]
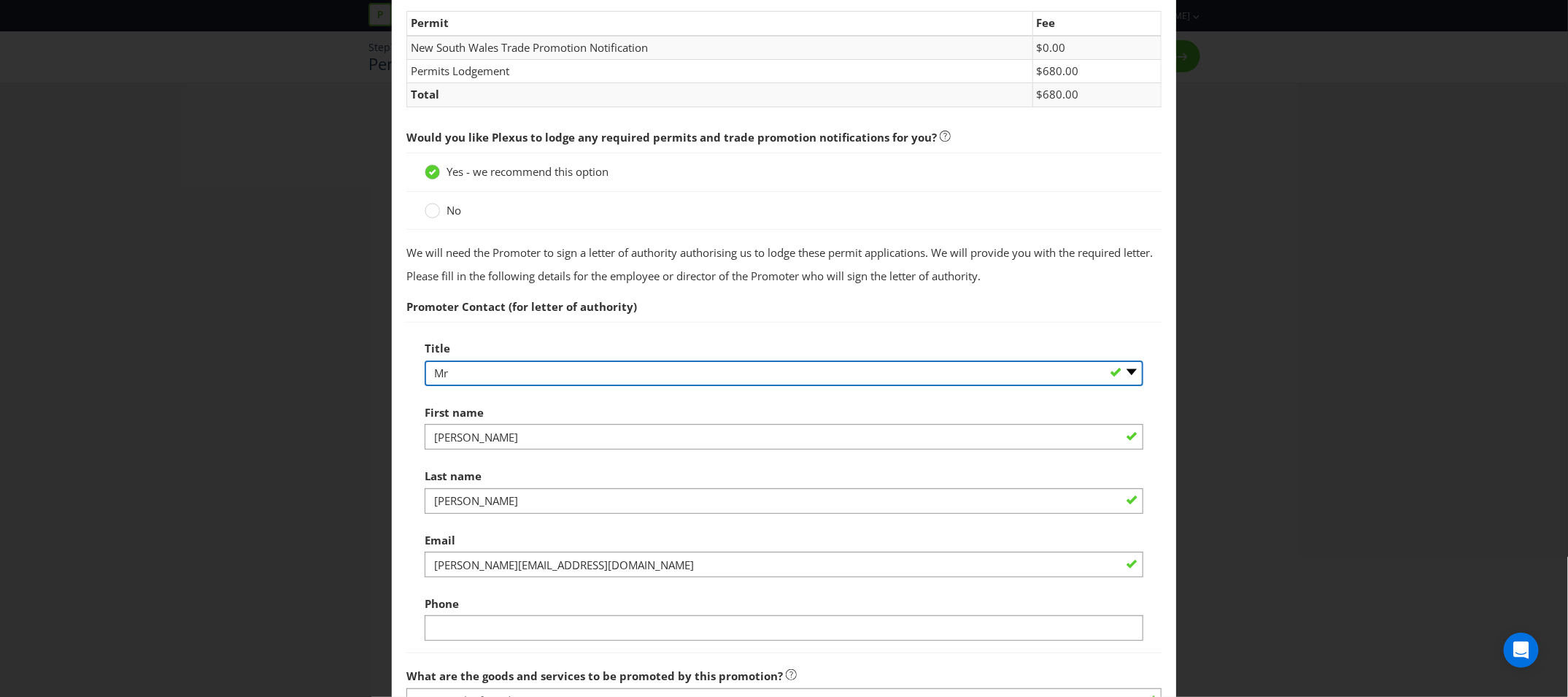
click at [496, 386] on select "-- Please select -- Mr Ms Mrs [PERSON_NAME] [PERSON_NAME] (please specify)" at bounding box center [784, 373] width 719 height 26
select select "MISS"
click at [425, 386] on select "-- Please select -- Mr Ms Mrs [PERSON_NAME] [PERSON_NAME] (please specify)" at bounding box center [784, 373] width 719 height 26
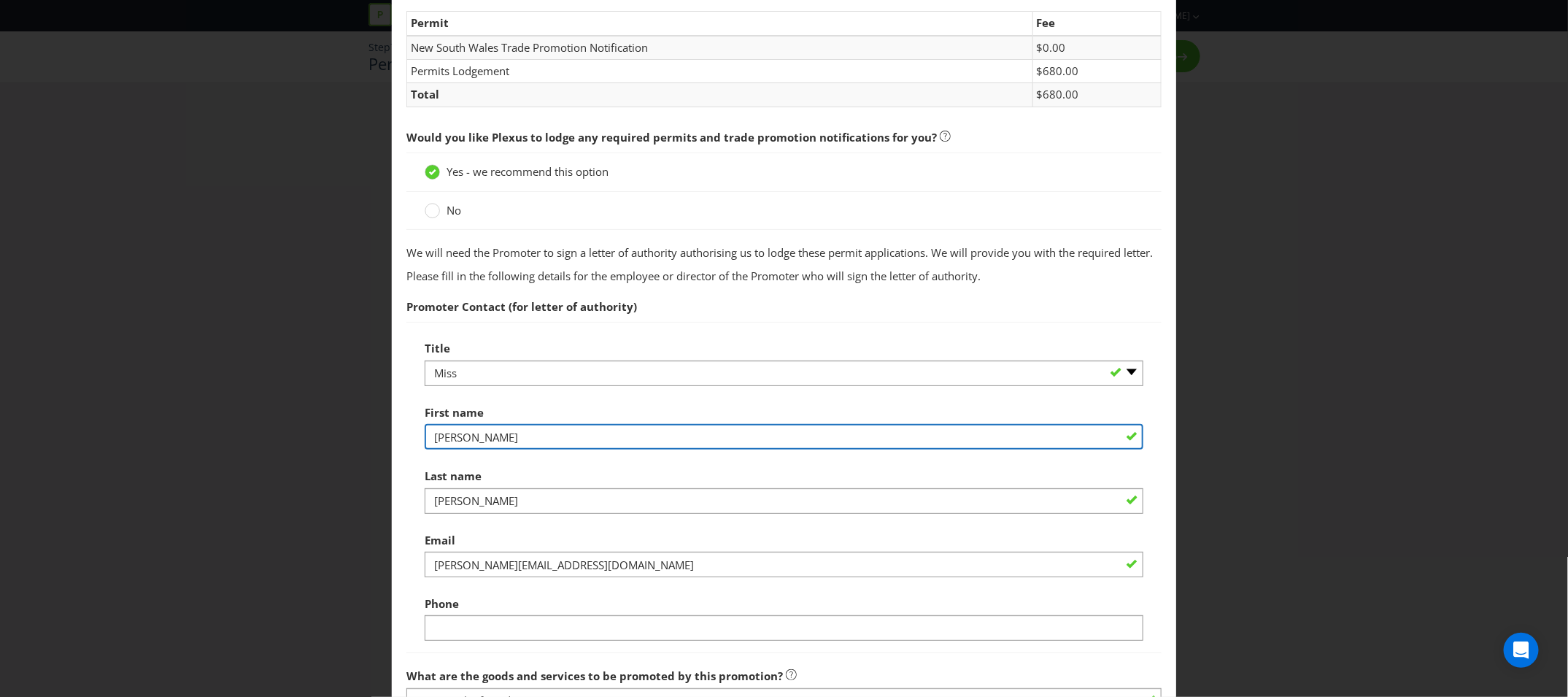
drag, startPoint x: 491, startPoint y: 471, endPoint x: 352, endPoint y: 456, distance: 139.8
click at [352, 456] on div "Permits and Privacy Permits You need an authority and a trade promotion notific…" at bounding box center [784, 348] width 1568 height 697
type input "[PERSON_NAME]"
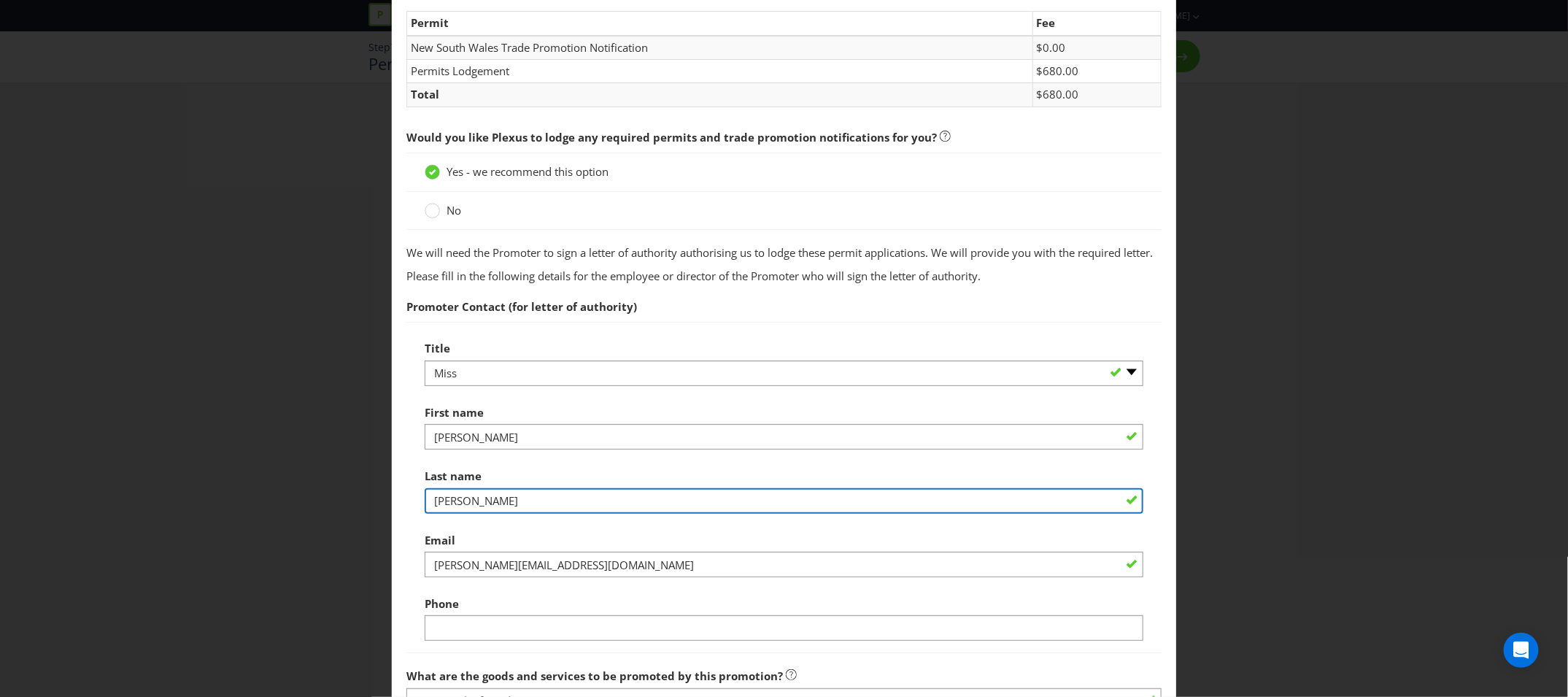
type input "[PERSON_NAME]"
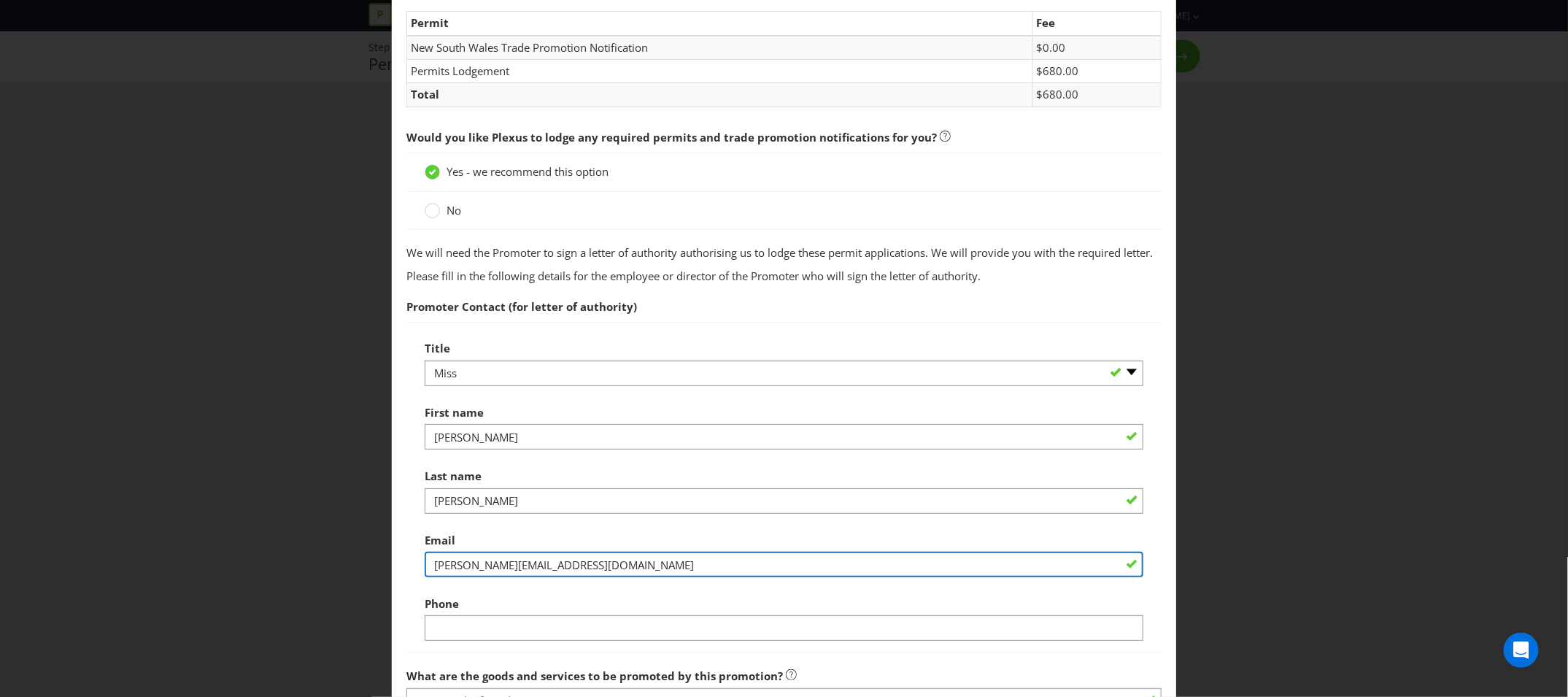
drag, startPoint x: 473, startPoint y: 591, endPoint x: 380, endPoint y: 591, distance: 93.0
click at [380, 591] on div "Permits and Privacy Permits You need an authority and a trade promotion notific…" at bounding box center [784, 348] width 1568 height 697
type input "[PERSON_NAME][EMAIL_ADDRESS][DOMAIN_NAME]"
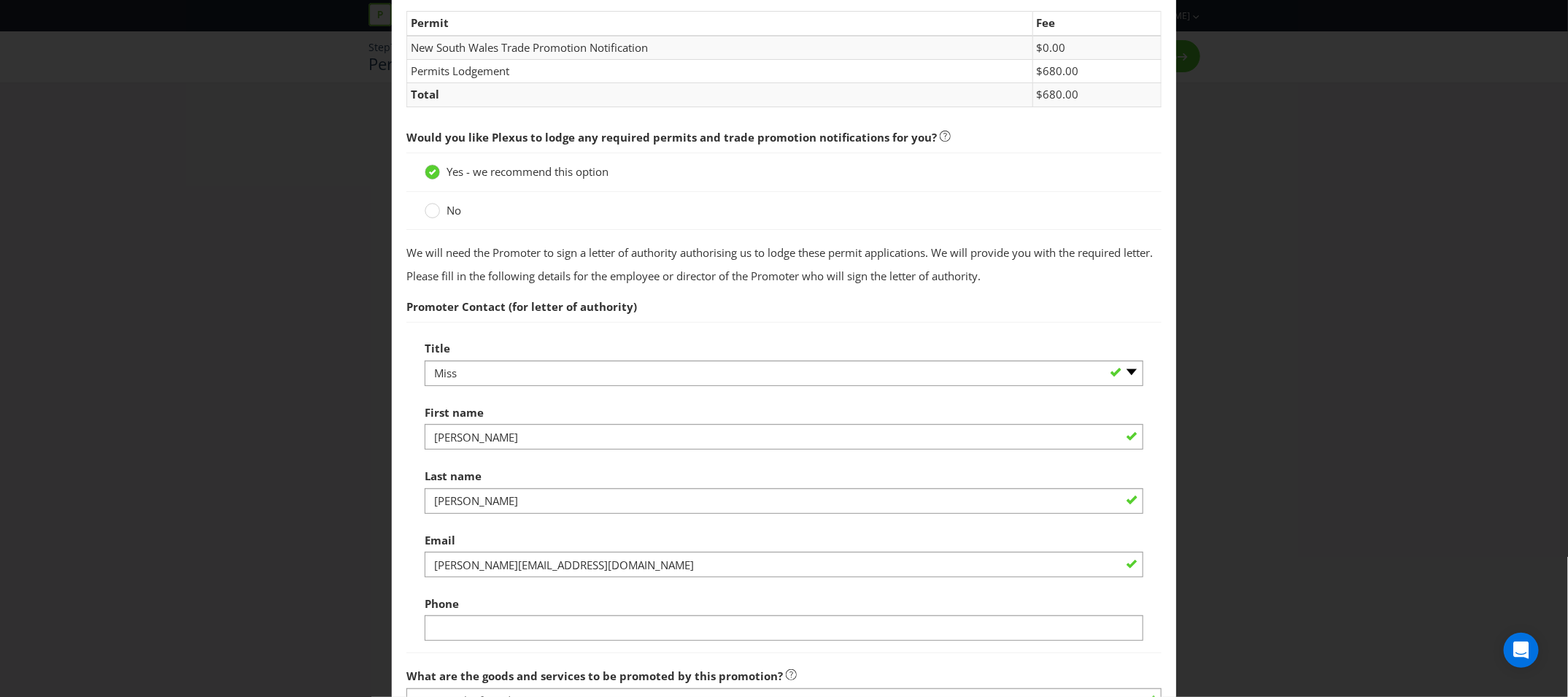
click at [770, 626] on div "Phone" at bounding box center [784, 616] width 719 height 53
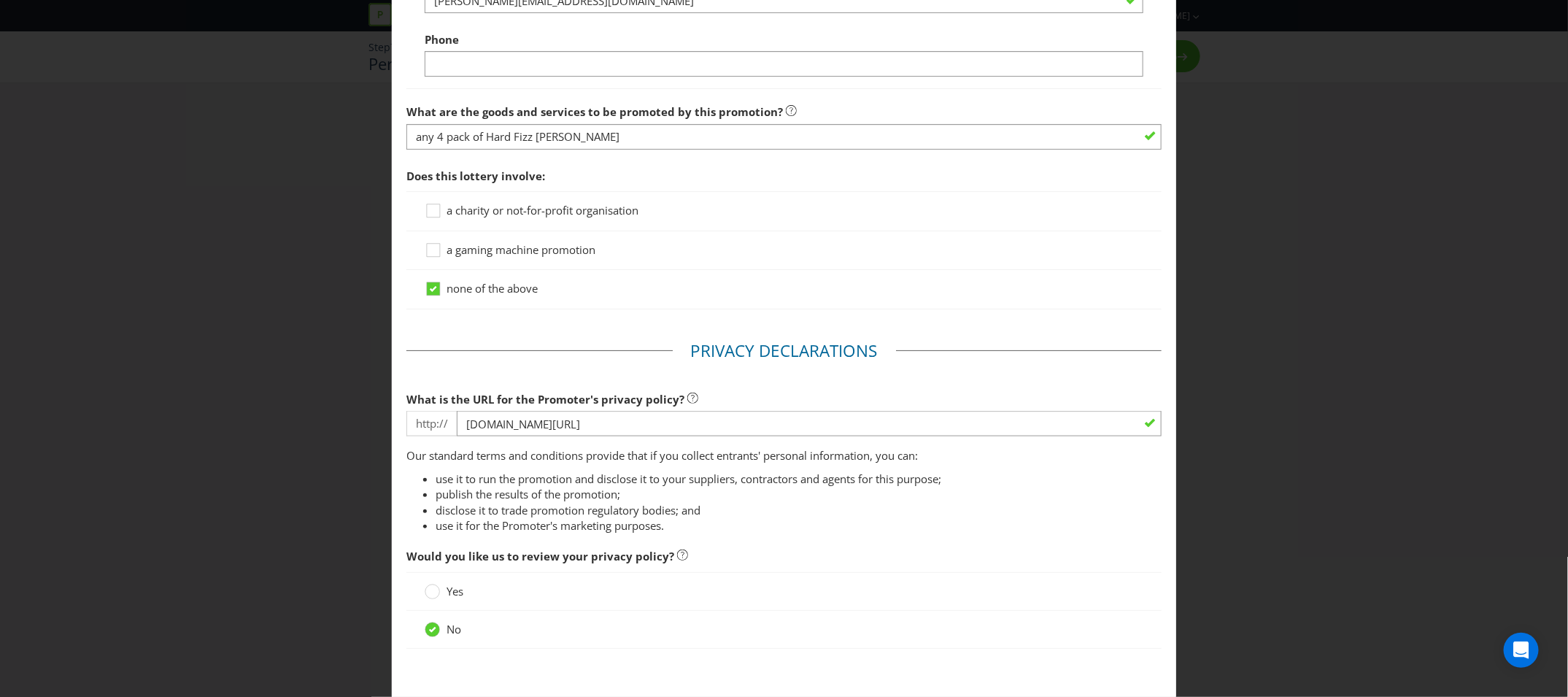
scroll to position [1036, 0]
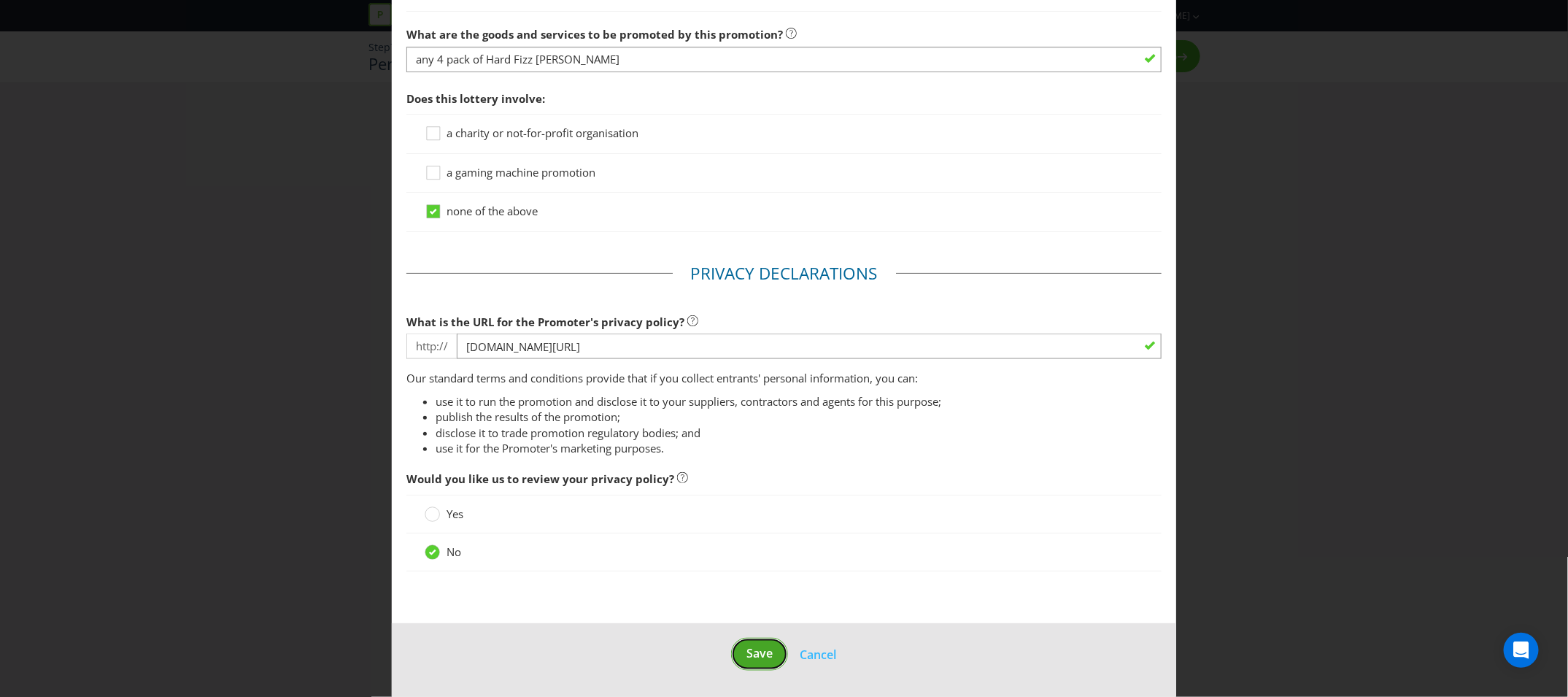
click at [761, 659] on span "Save" at bounding box center [760, 654] width 26 height 16
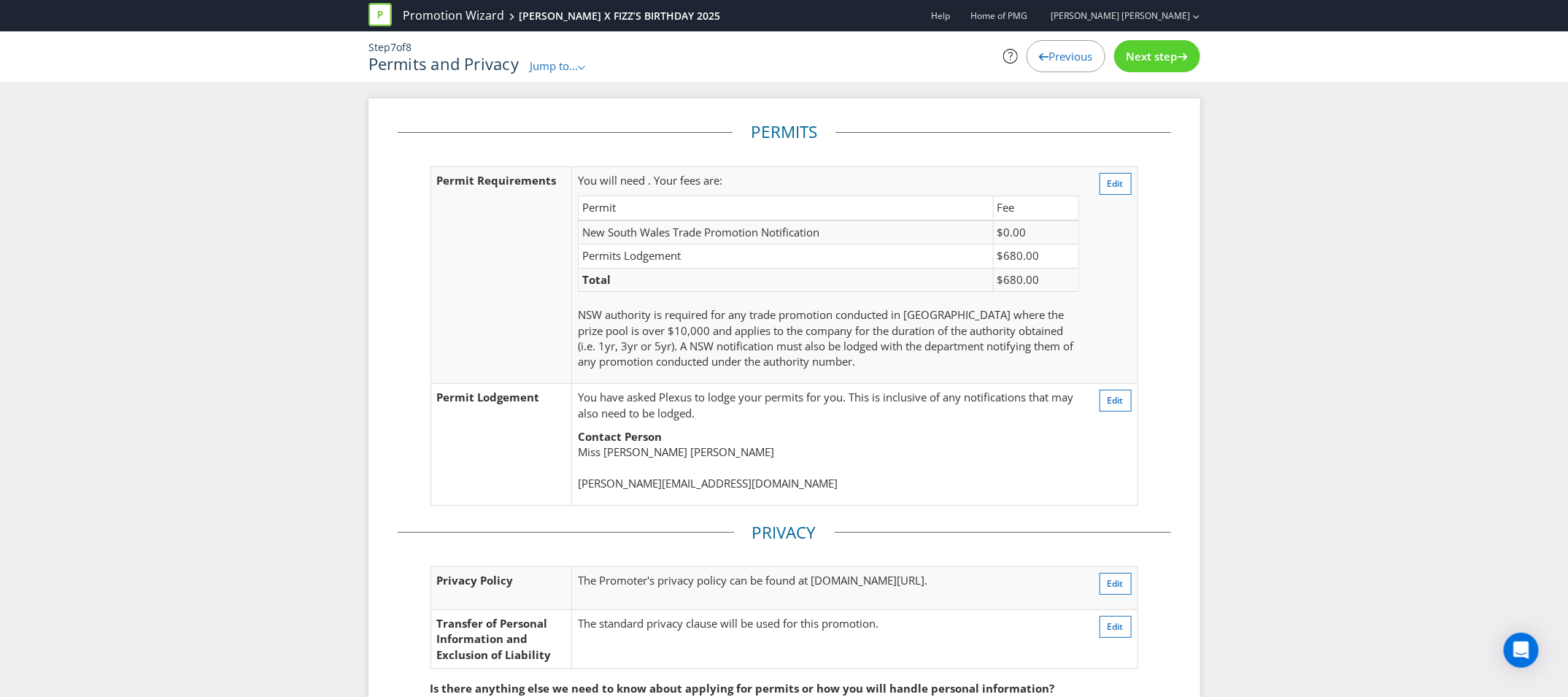
click at [1166, 68] on div "Next step" at bounding box center [1158, 56] width 86 height 32
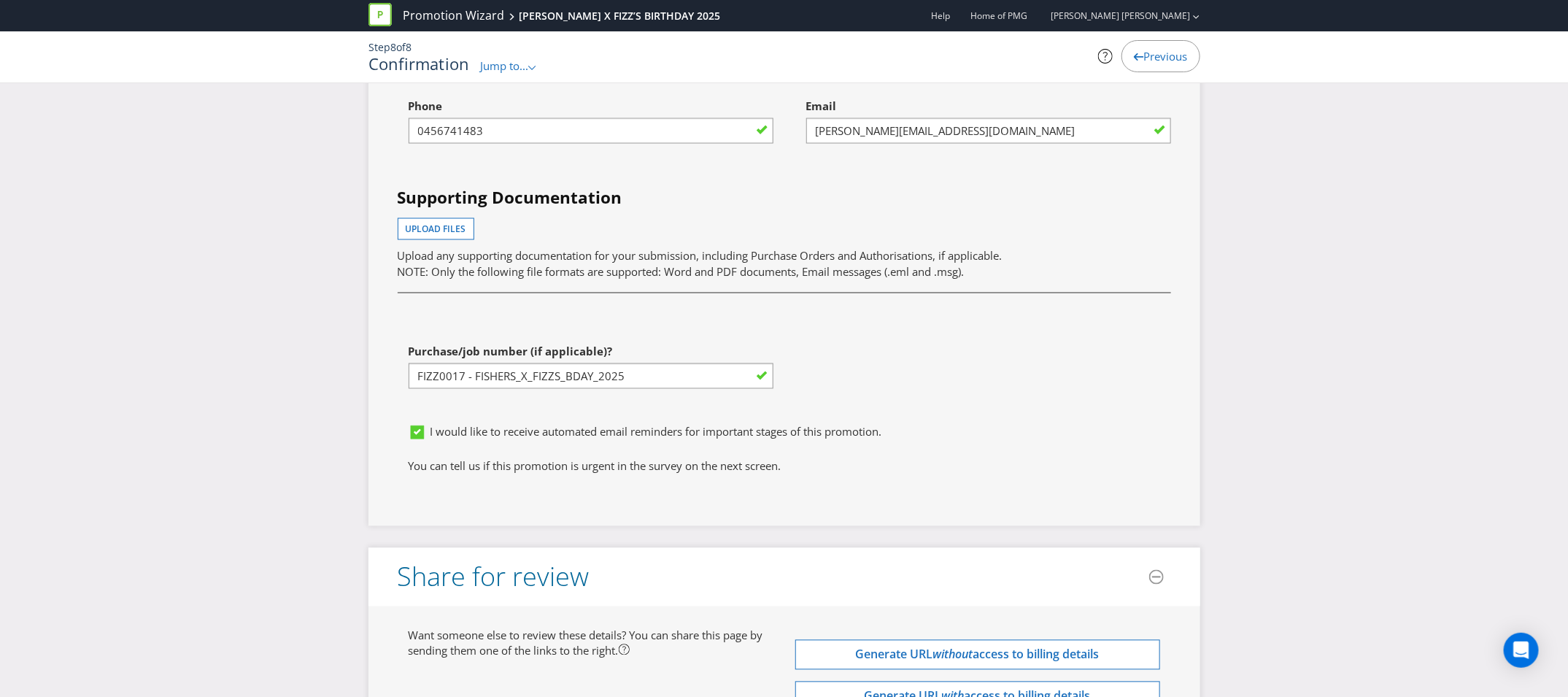
scroll to position [4668, 0]
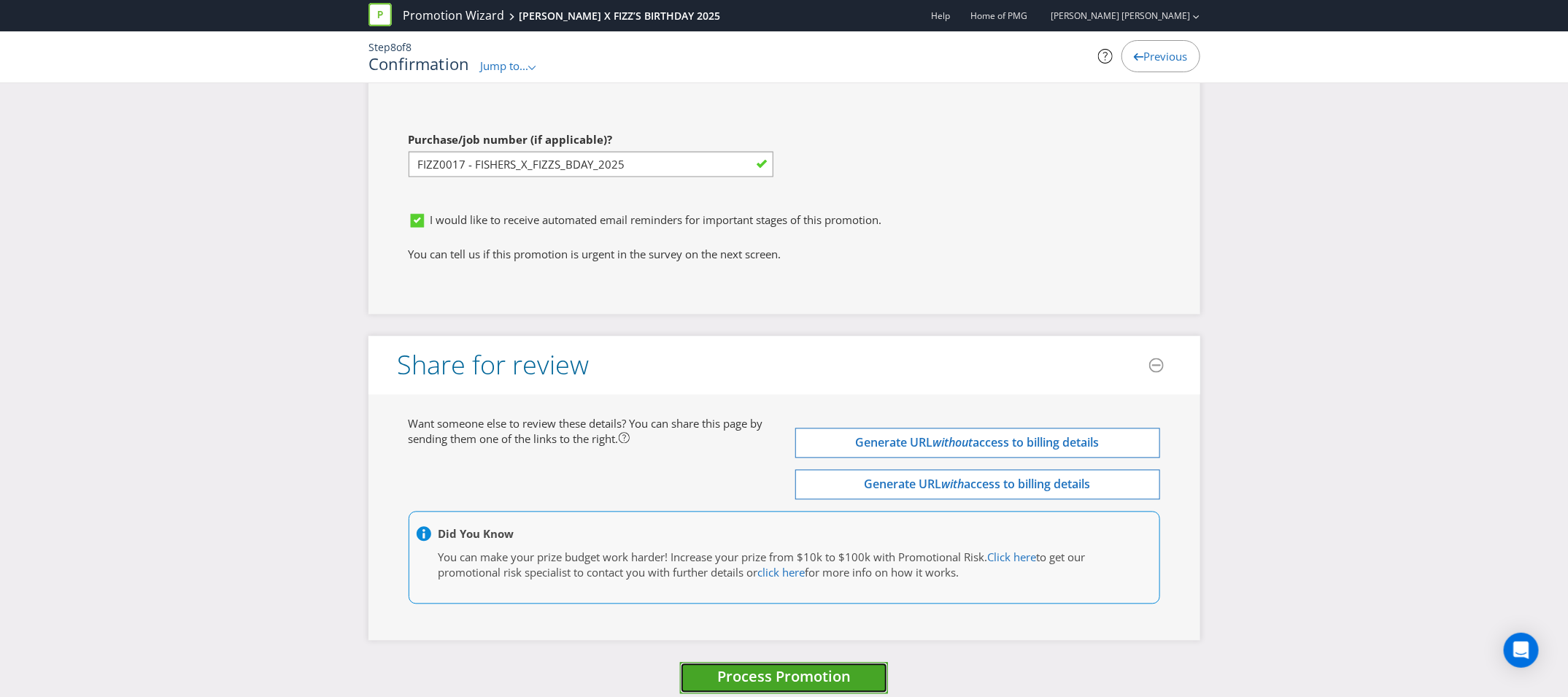
click at [816, 667] on span "Process Promotion" at bounding box center [784, 676] width 133 height 20
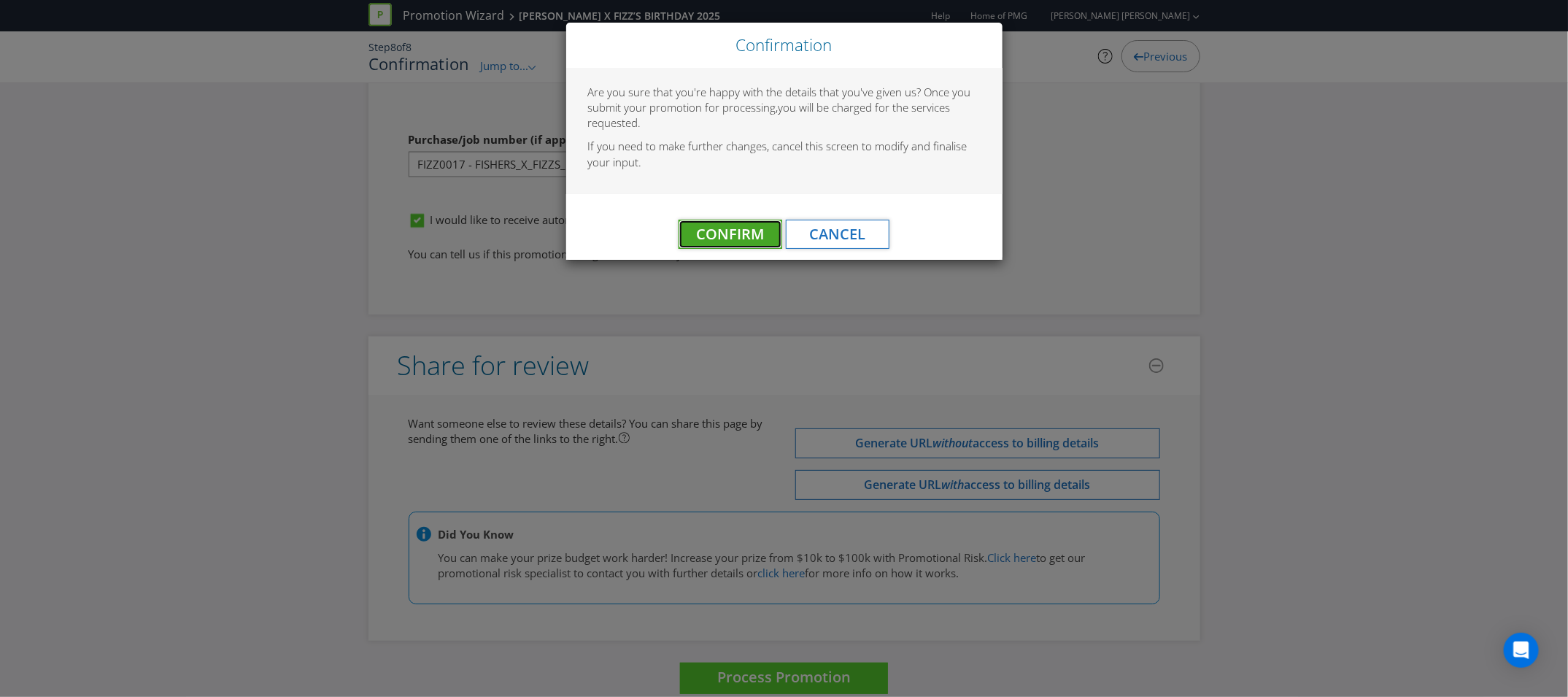
click at [715, 230] on span "Confirm" at bounding box center [731, 234] width 68 height 20
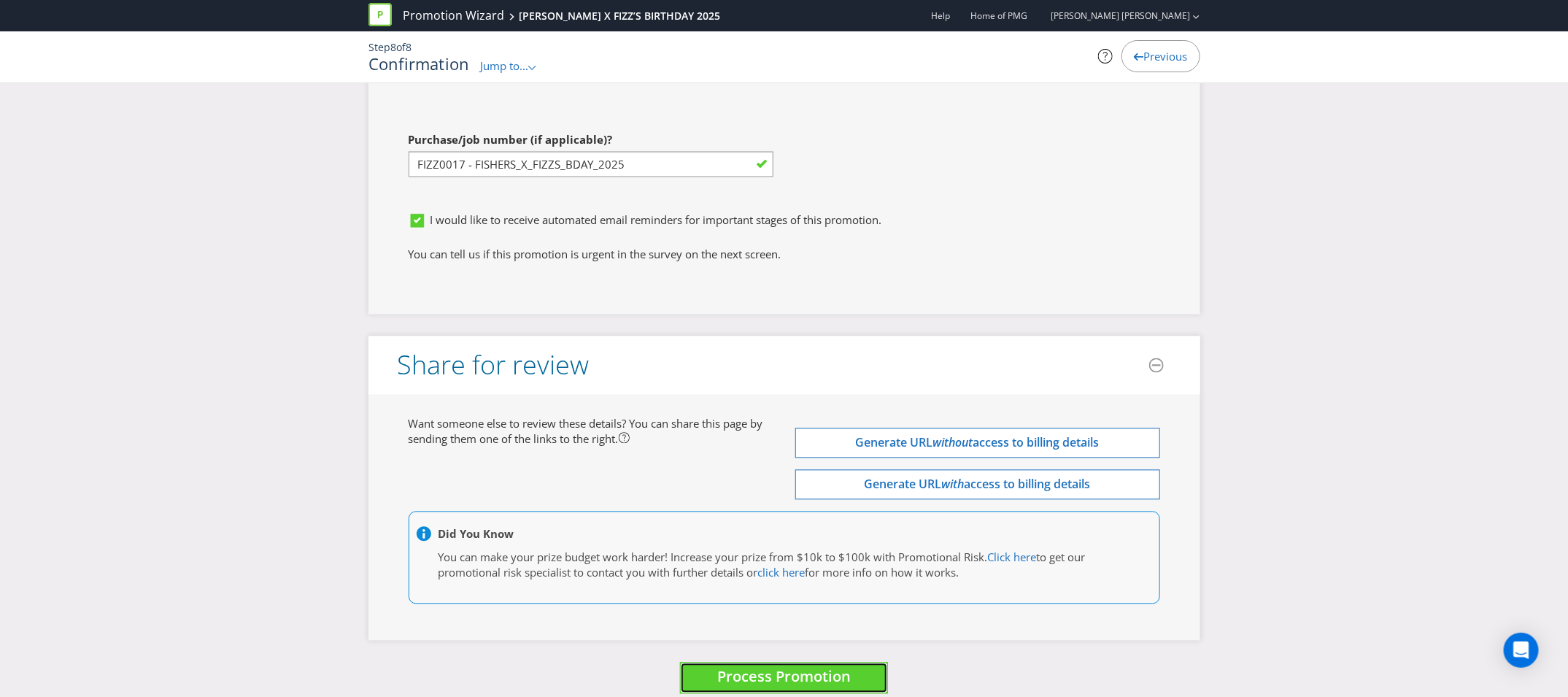
scroll to position [0, 0]
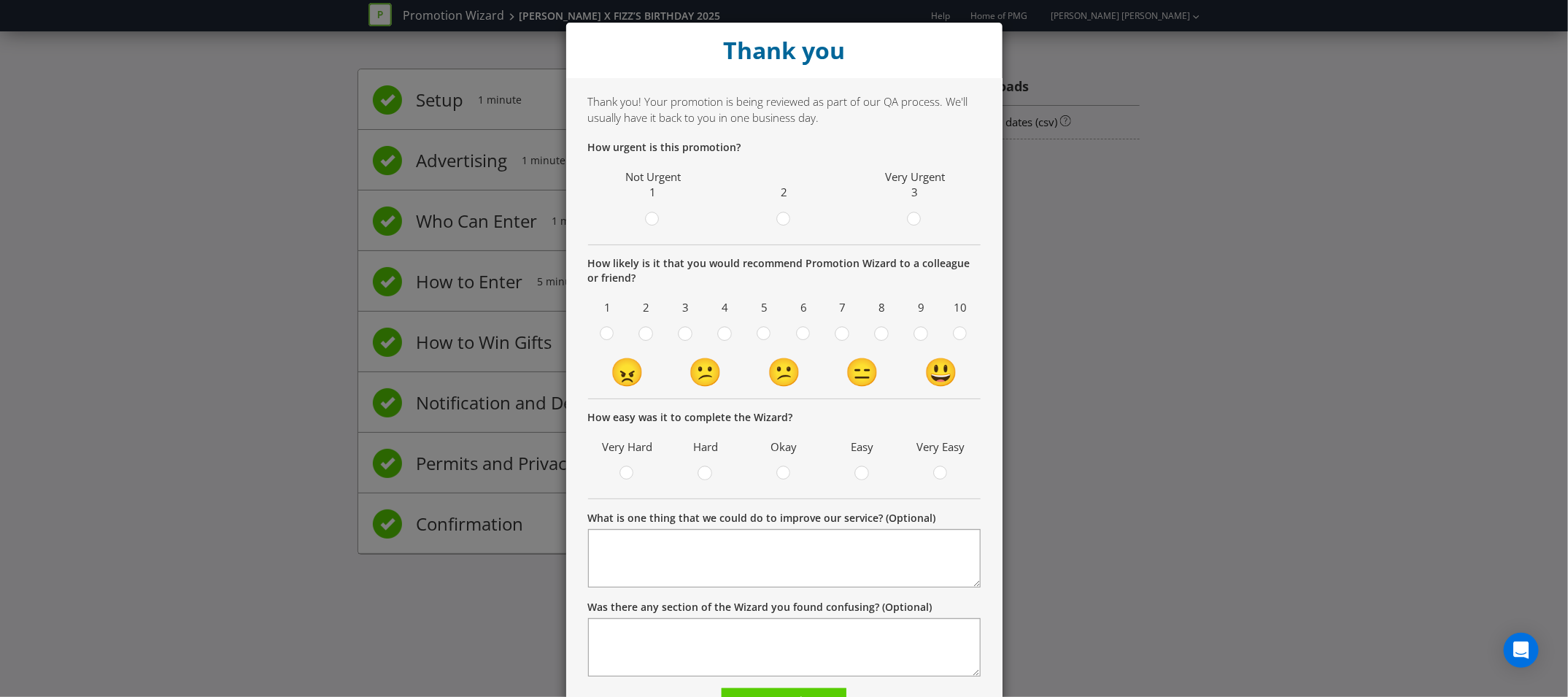
click at [906, 215] on label at bounding box center [915, 221] width 25 height 18
click at [0, 0] on input "radio" at bounding box center [0, 0] width 0 height 0
click at [961, 339] on circle at bounding box center [961, 333] width 13 height 13
click at [0, 0] on input "radio" at bounding box center [0, 0] width 0 height 0
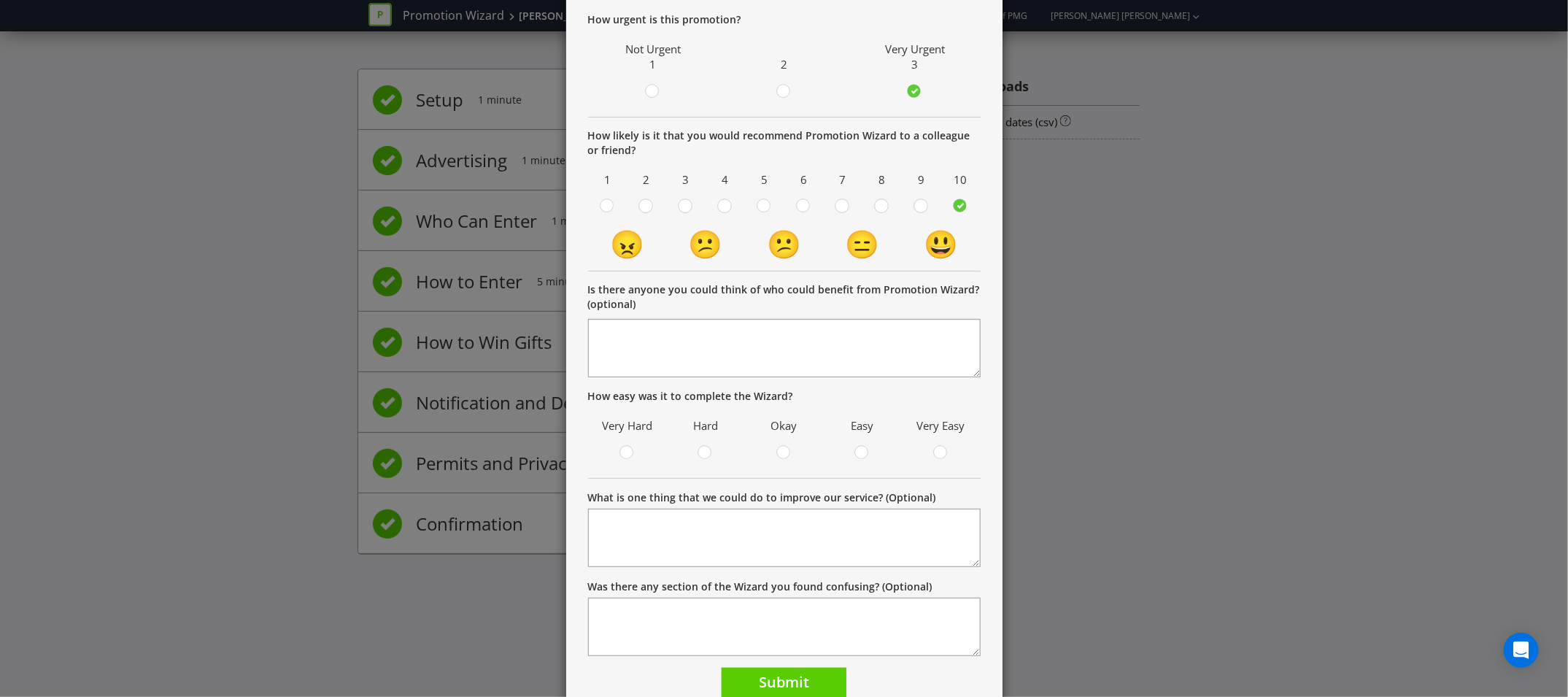
scroll to position [131, 0]
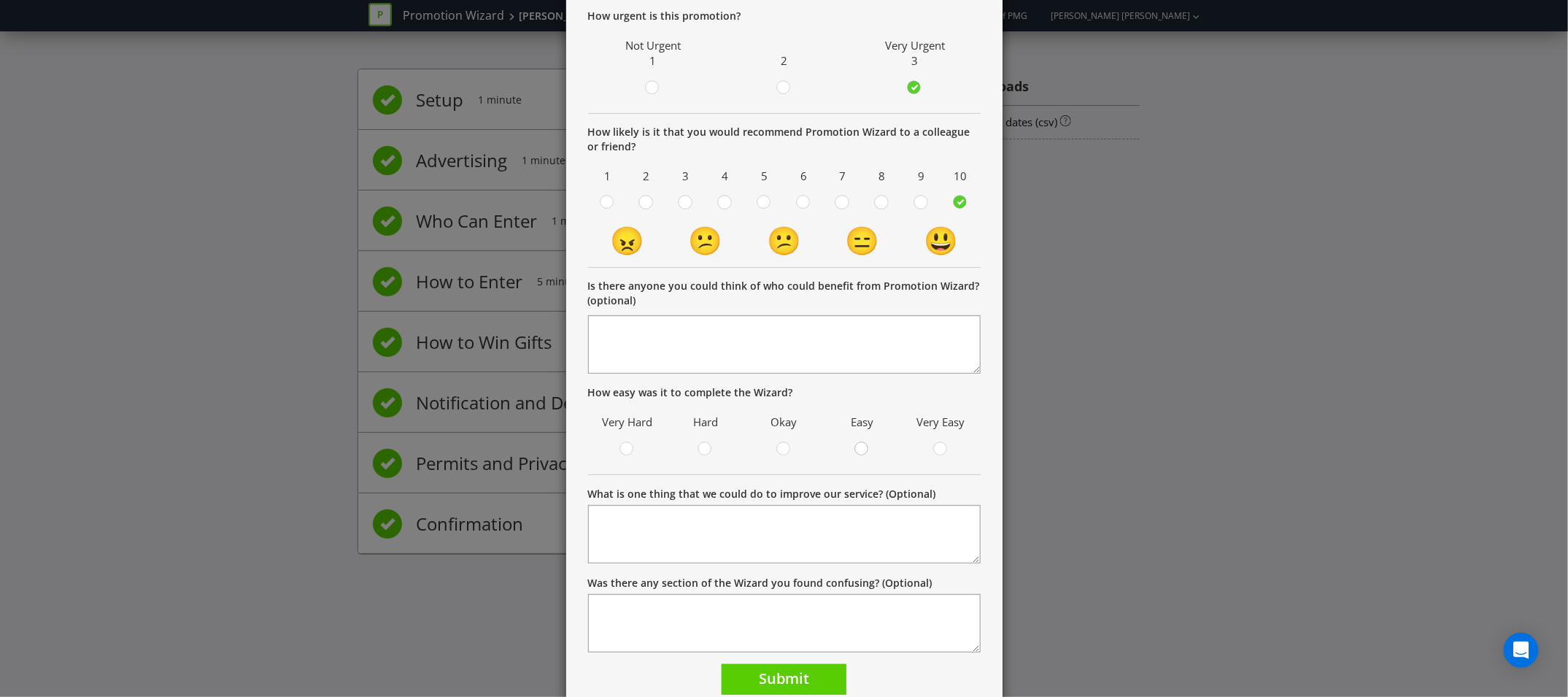
click at [862, 451] on circle at bounding box center [862, 449] width 13 height 13
click at [0, 0] on input "radio" at bounding box center [0, 0] width 0 height 0
click at [799, 676] on span "Submit" at bounding box center [784, 678] width 51 height 20
